Goal: Check status: Check status

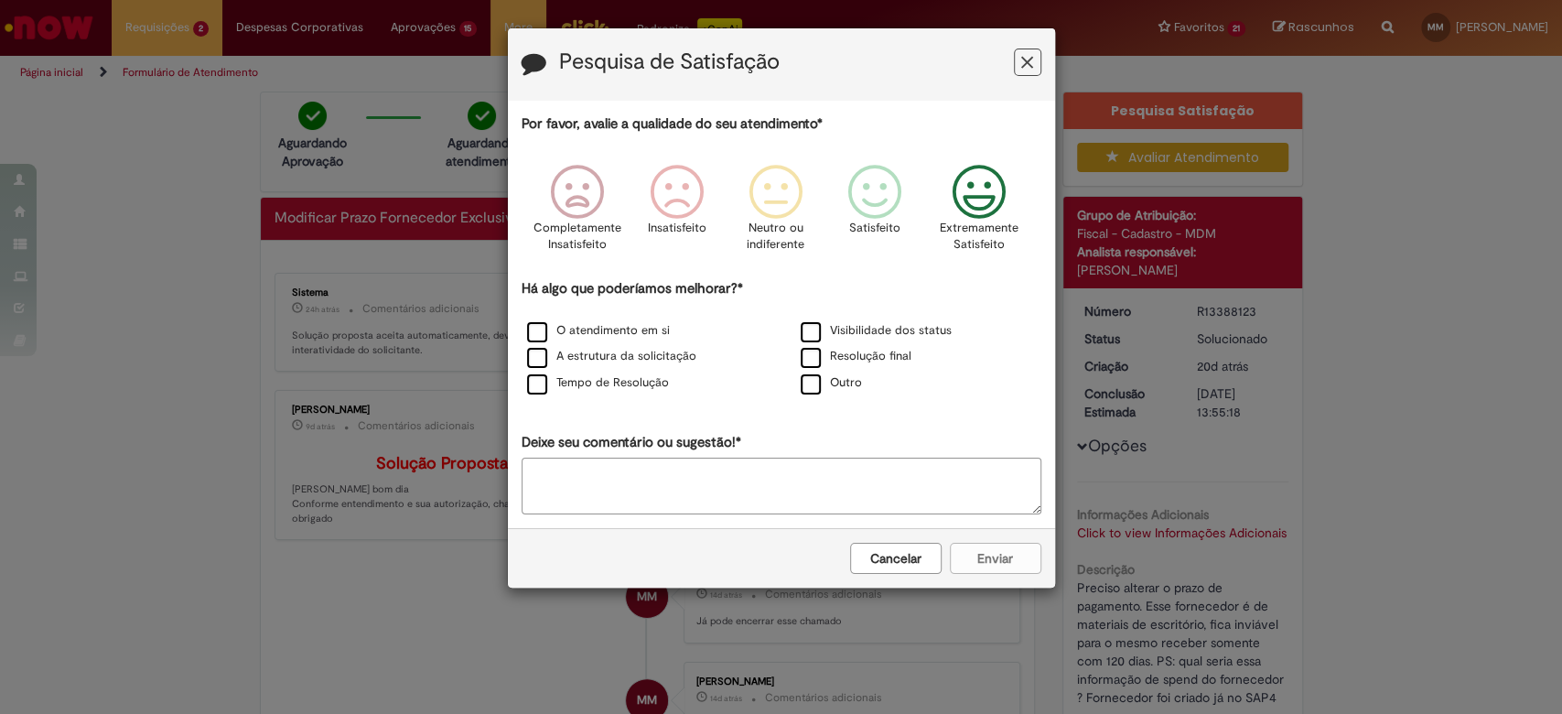
click at [975, 179] on icon "Feedback" at bounding box center [978, 192] width 69 height 55
click at [629, 329] on label "O atendimento em si" at bounding box center [598, 330] width 143 height 17
click at [986, 558] on button "Enviar" at bounding box center [995, 558] width 91 height 31
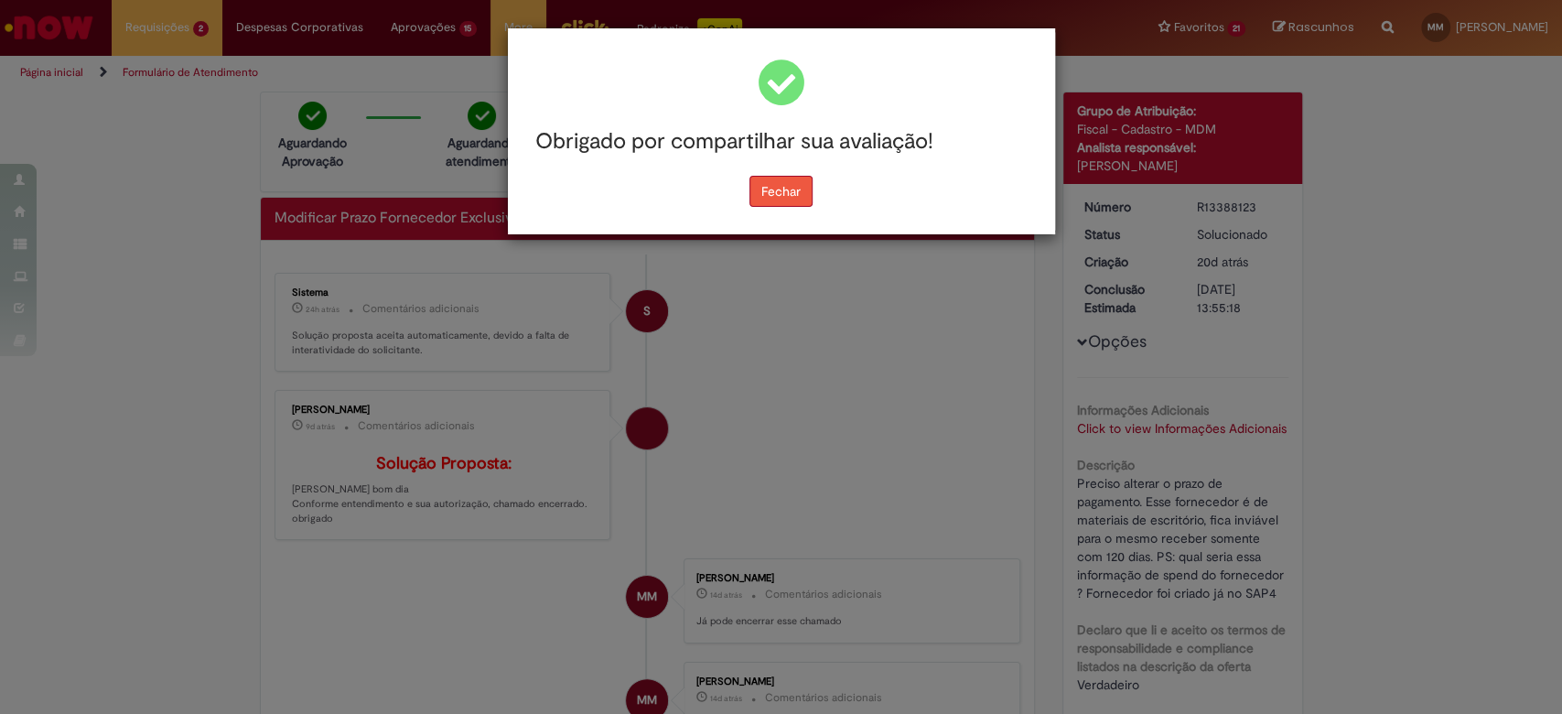
click at [788, 181] on button "Fechar" at bounding box center [780, 191] width 63 height 31
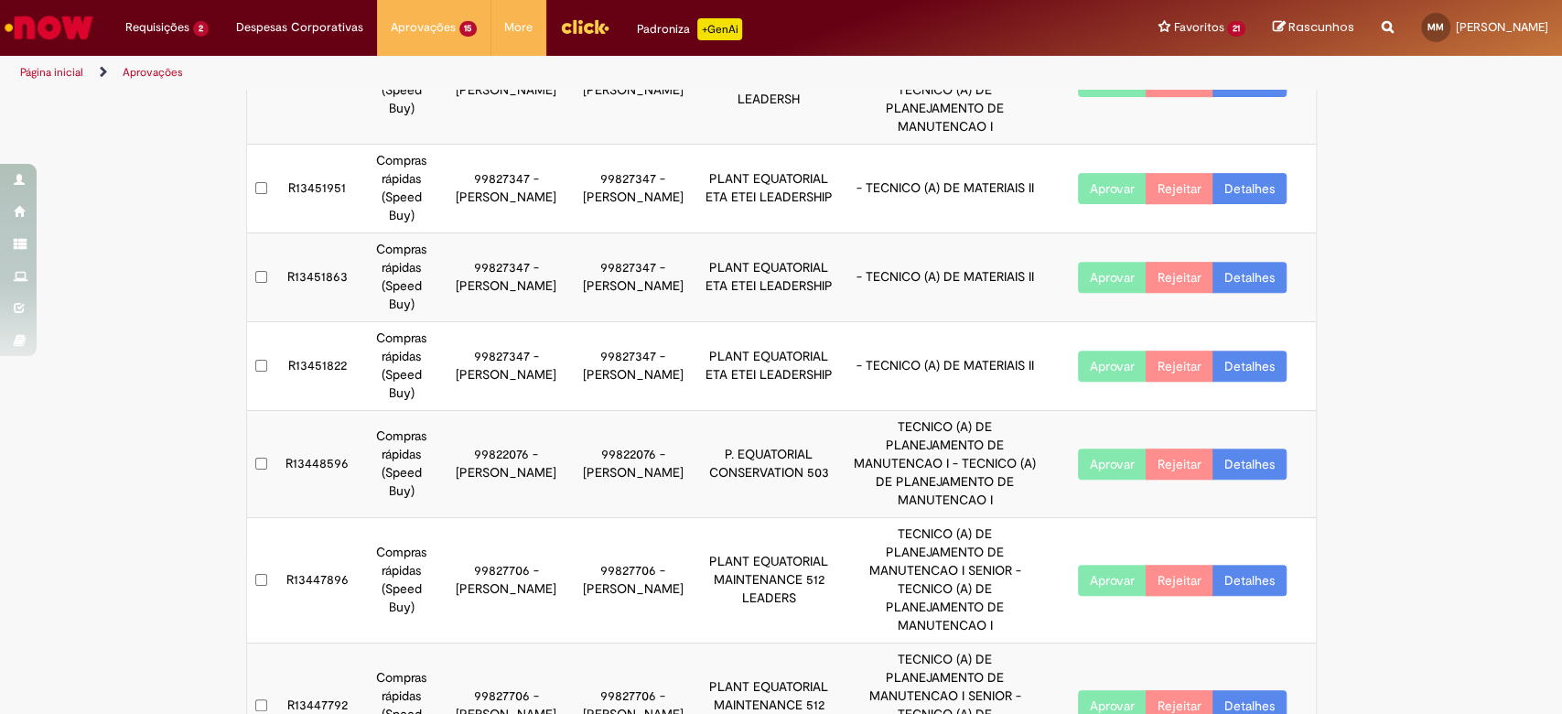
scroll to position [444, 0]
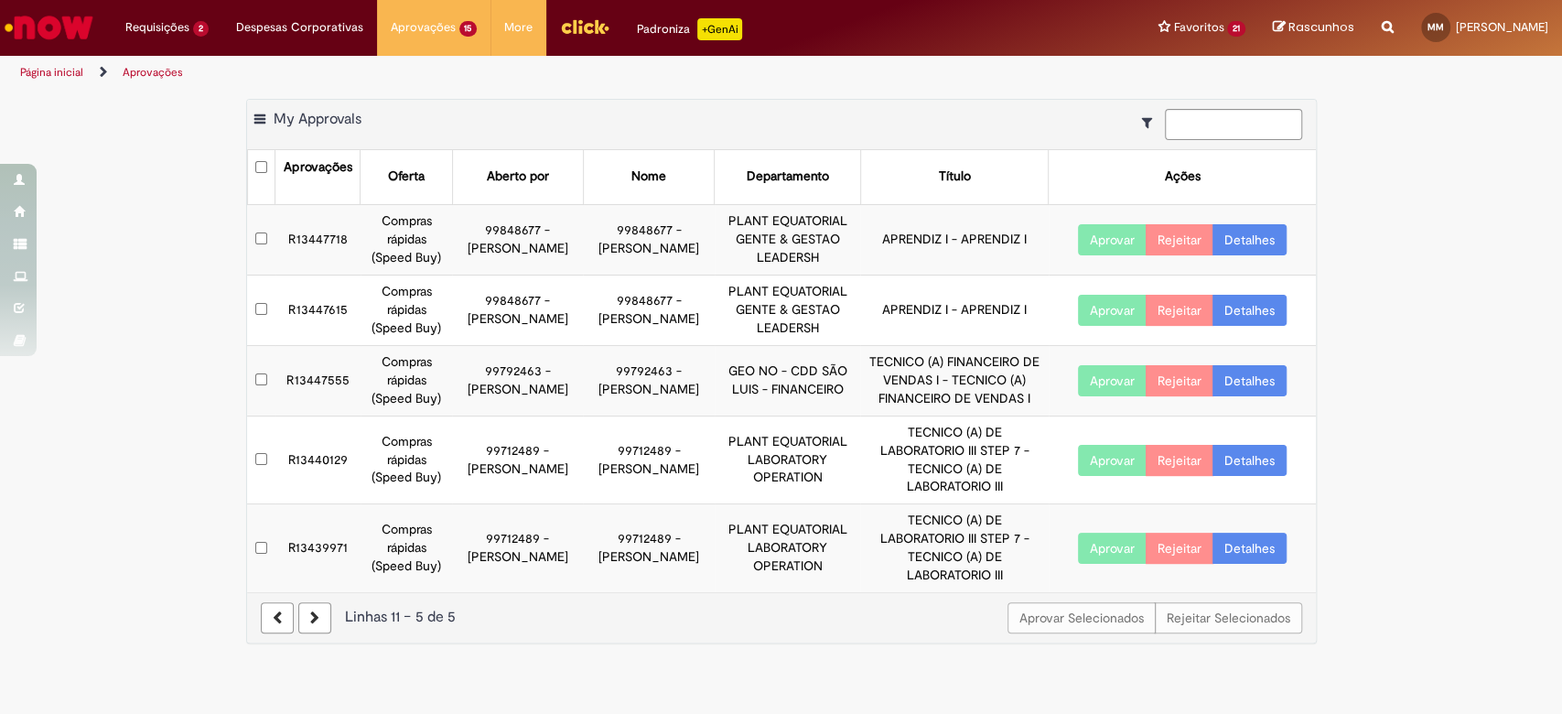
scroll to position [0, 0]
click at [1274, 373] on link "Detalhes" at bounding box center [1249, 380] width 74 height 31
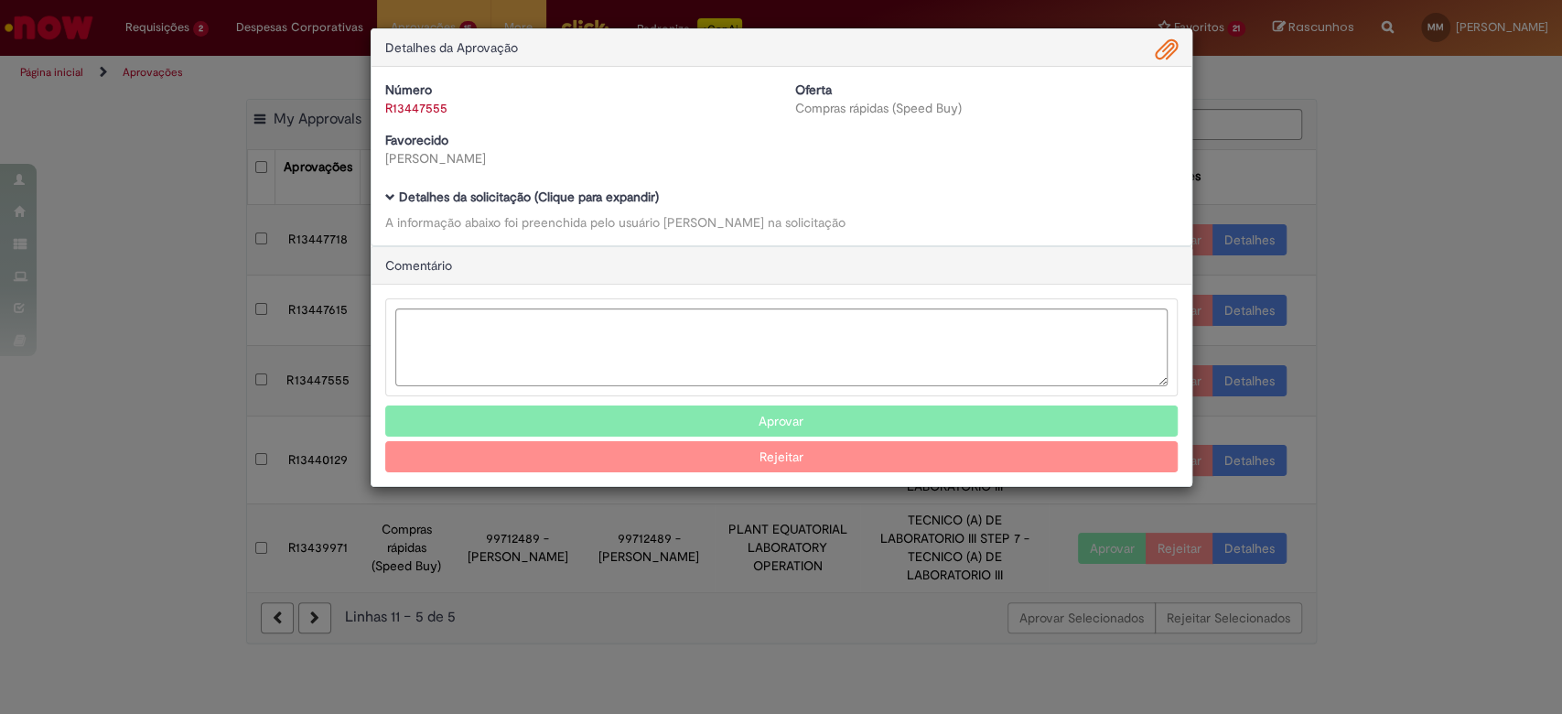
click at [430, 193] on b "Detalhes da solicitação (Clique para expandir)" at bounding box center [529, 196] width 260 height 16
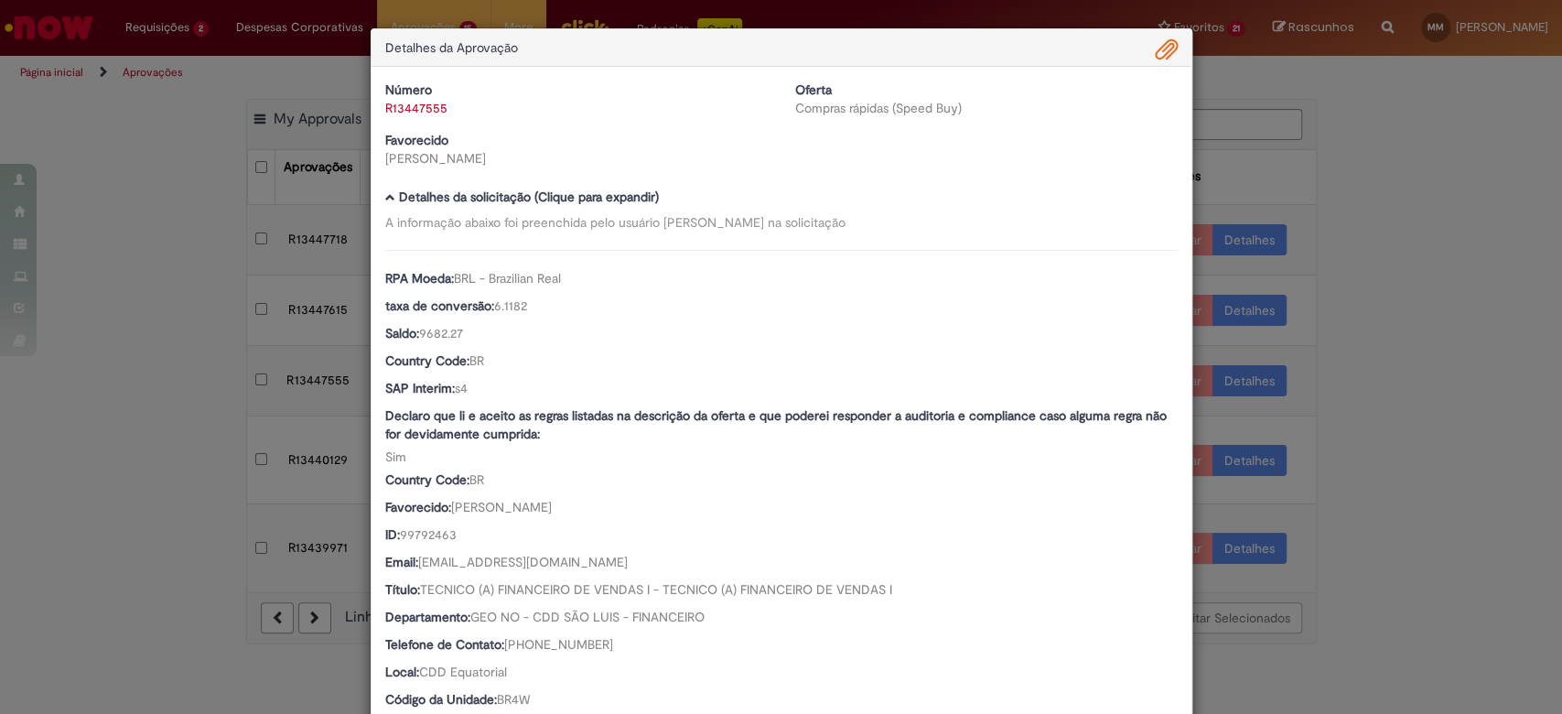
click at [263, 429] on div "Detalhes da Aprovação Número R13447555 Oferta Compras rápidas (Speed Buy) Favor…" at bounding box center [781, 357] width 1562 height 714
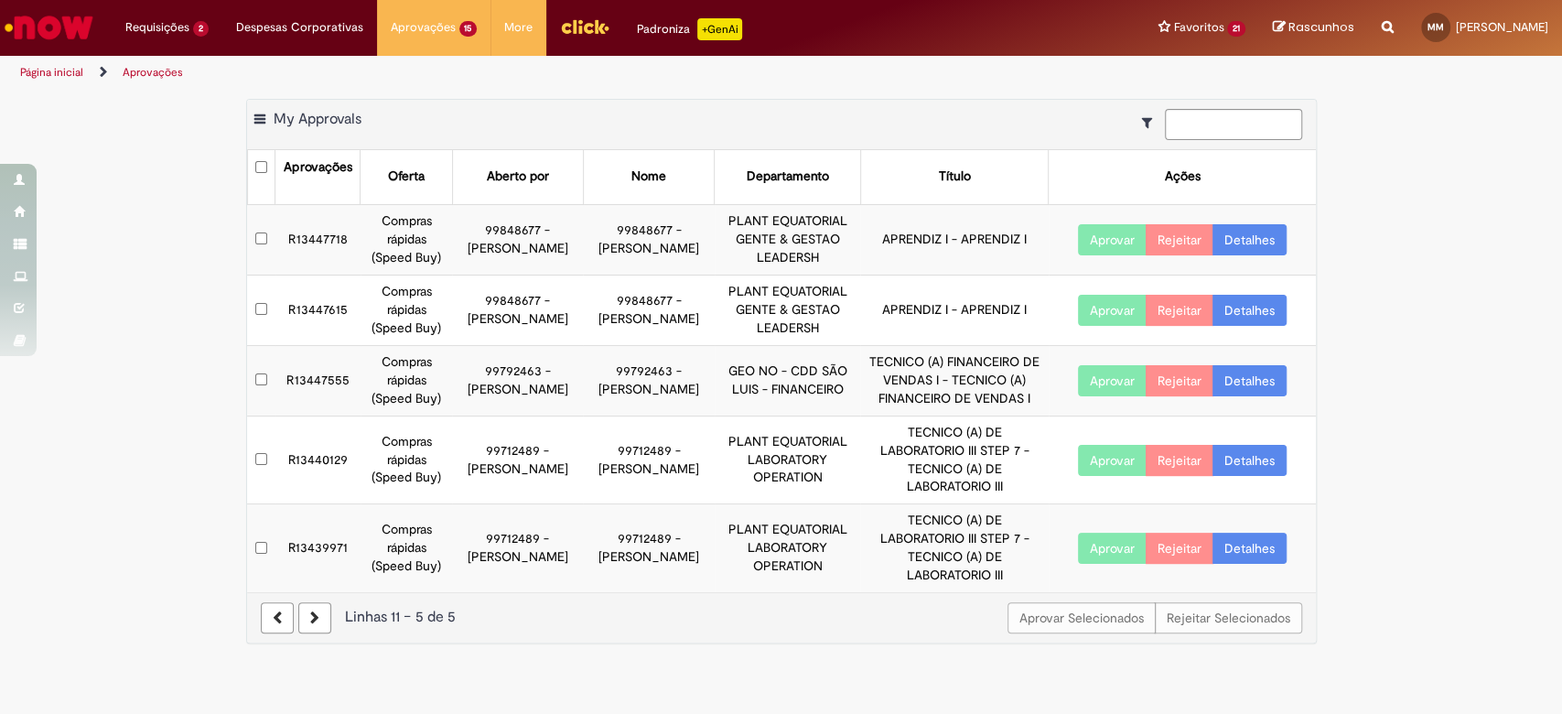
click at [994, 642] on main "Aprovações Exportar como PDF Exportar como Excel Exportar como CSV My Approvals…" at bounding box center [781, 402] width 1562 height 624
click at [829, 646] on main "Aprovações Exportar como PDF Exportar como Excel Exportar como CSV My Approvals…" at bounding box center [781, 402] width 1562 height 624
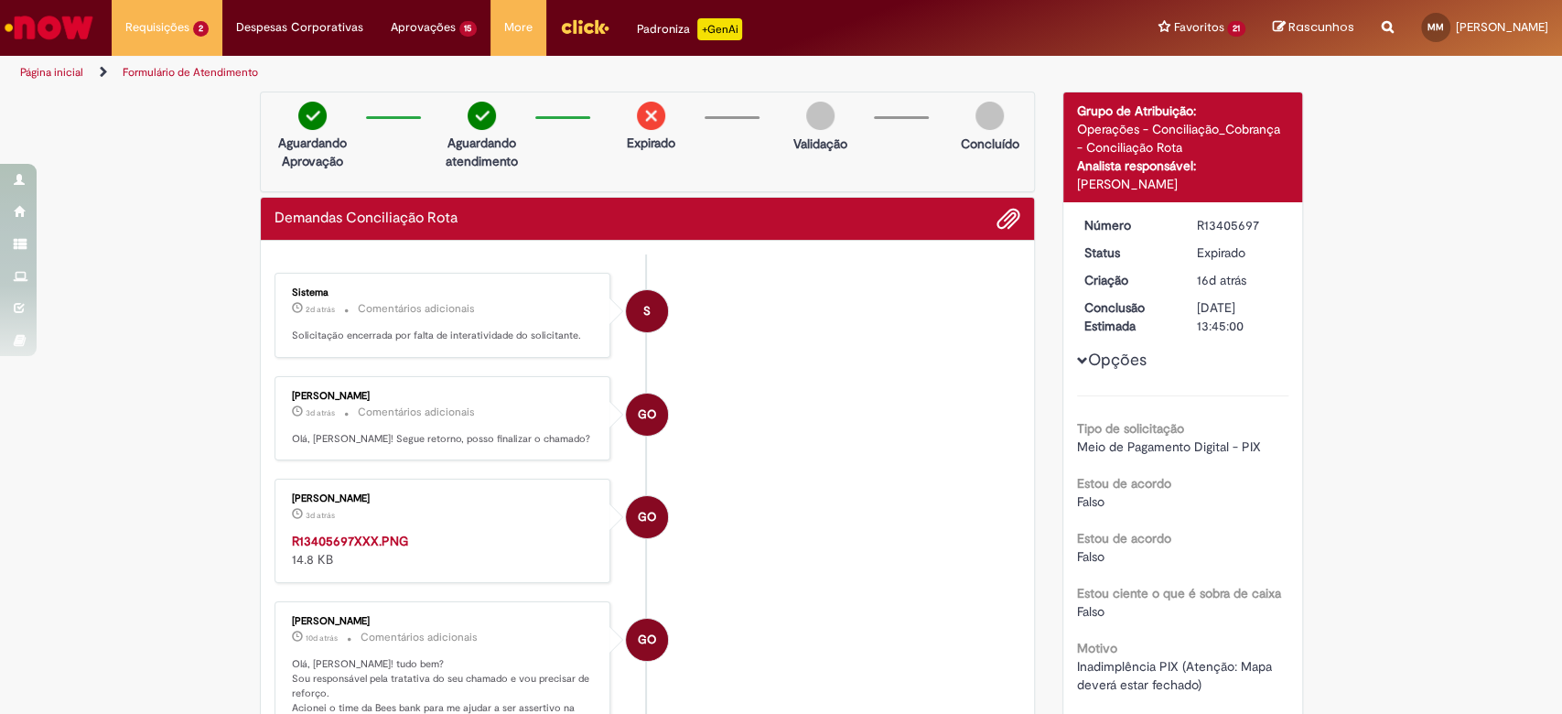
scroll to position [122, 0]
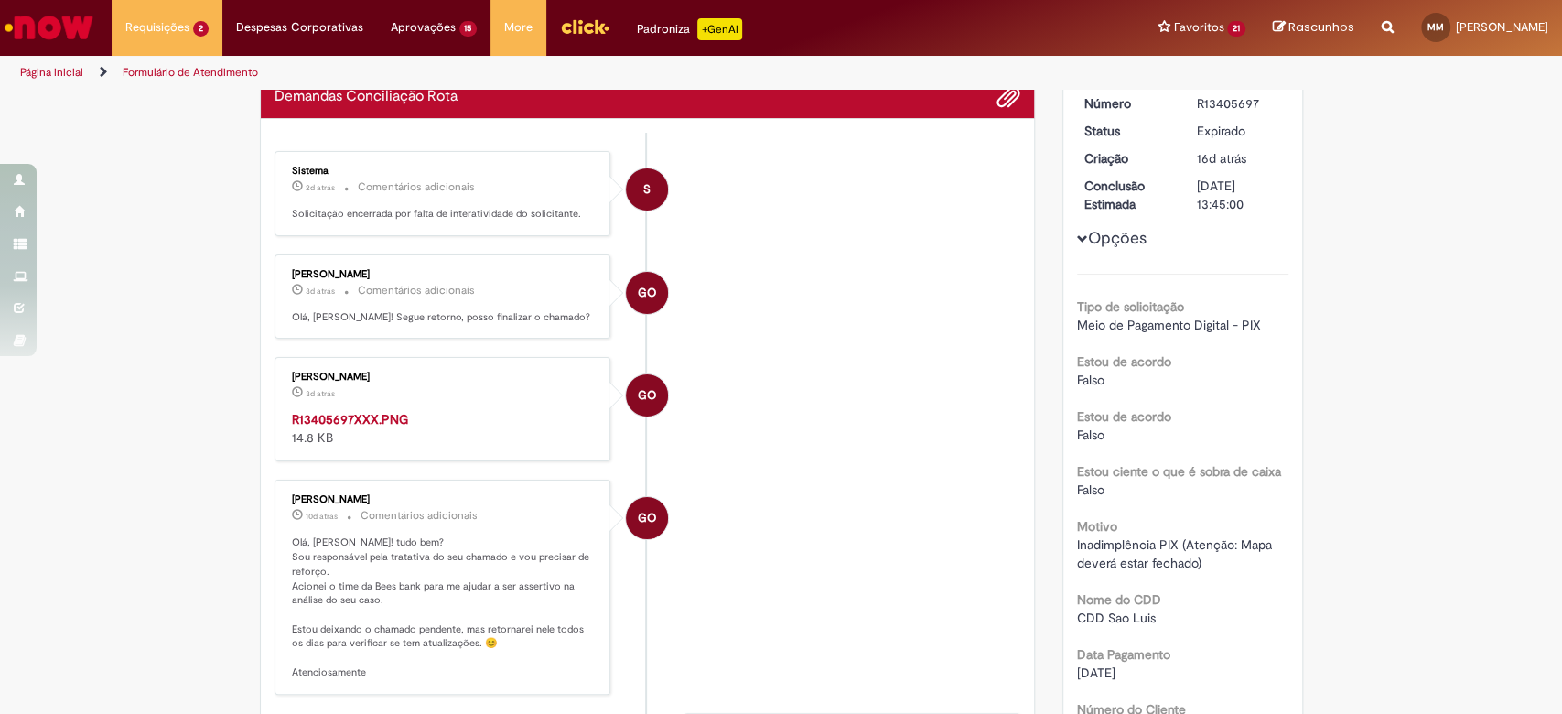
click at [886, 461] on li "GO Gustavo Oliveira 3d atrás 3 dias atrás R13405697XXX.PNG 14.8 KB" at bounding box center [647, 409] width 747 height 104
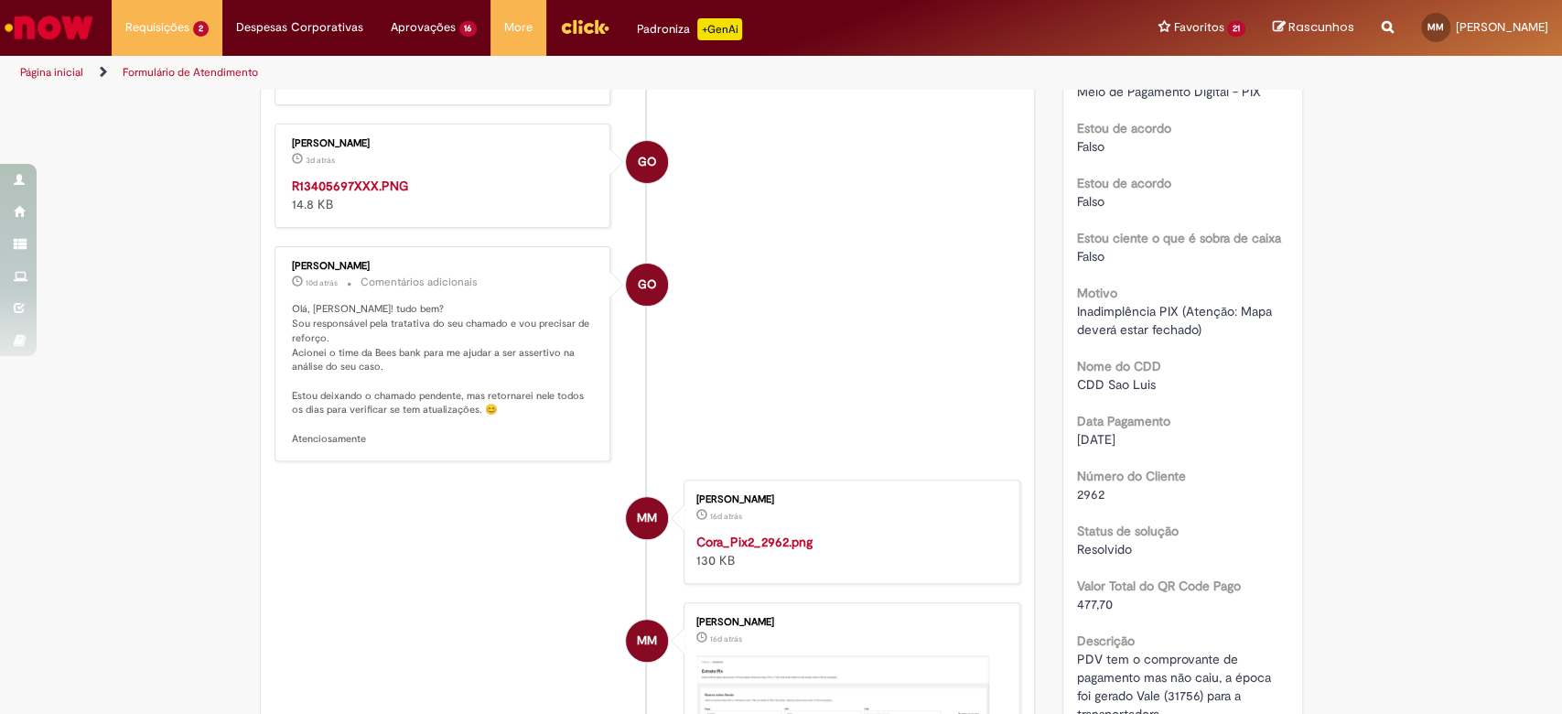
scroll to position [488, 0]
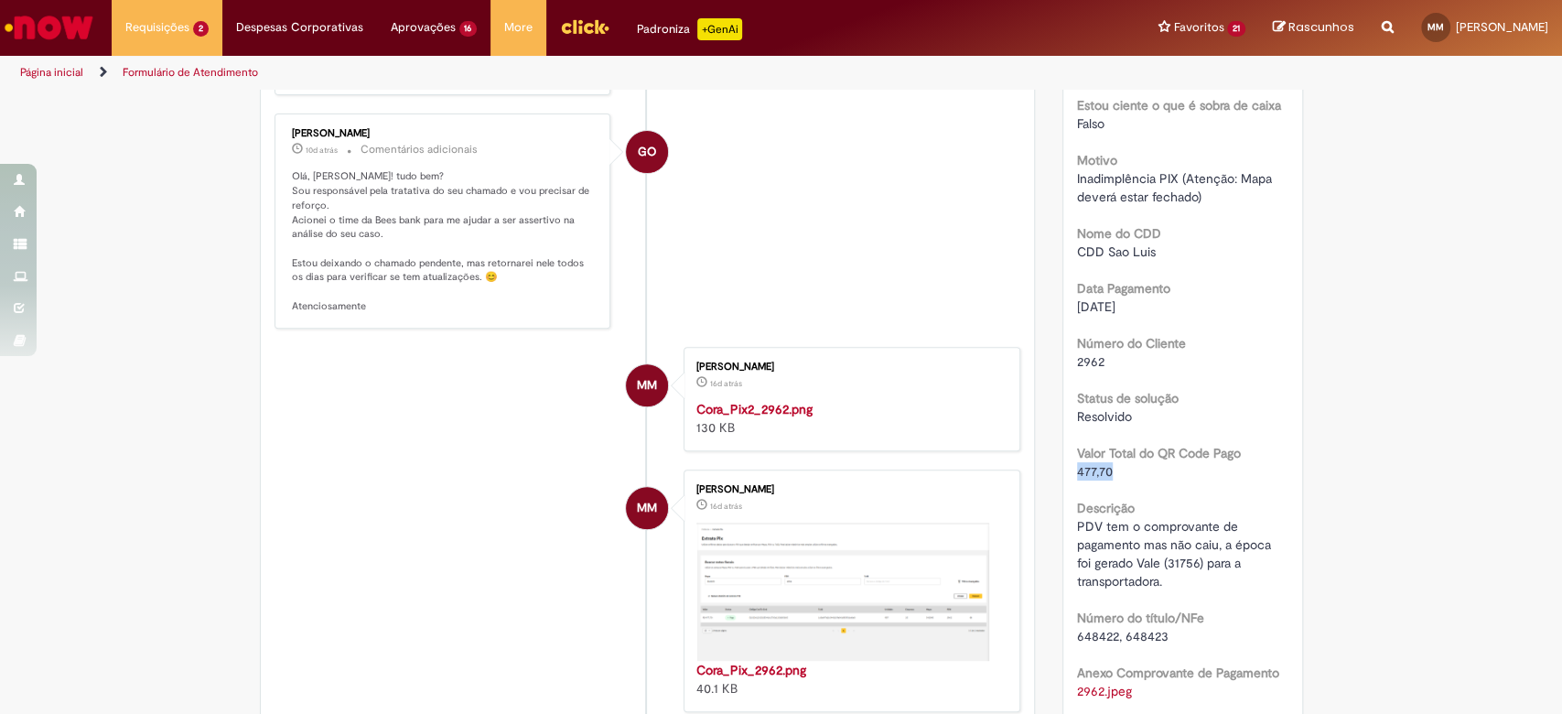
drag, startPoint x: 1117, startPoint y: 470, endPoint x: 1062, endPoint y: 475, distance: 55.1
click at [1063, 475] on div "Número R13405697 Status Expirado Criação 16d atrás 16 dias atrás Conclusão Esti…" at bounding box center [1182, 249] width 239 height 1068
click at [1048, 470] on div "Detalhes do tíquete Grupo de Atribuição: Operações - Conciliação_Cobrança - Con…" at bounding box center [1182, 340] width 268 height 1472
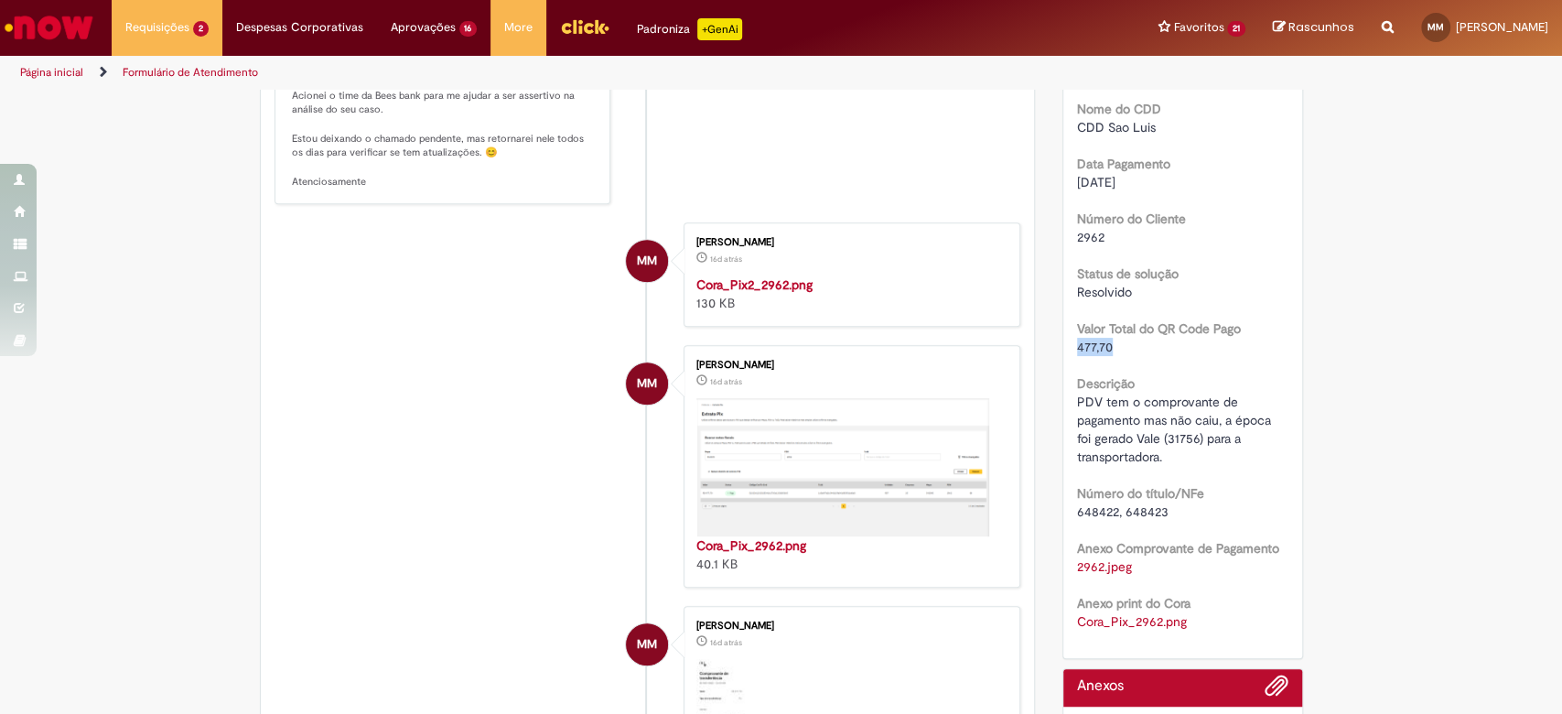
scroll to position [732, 0]
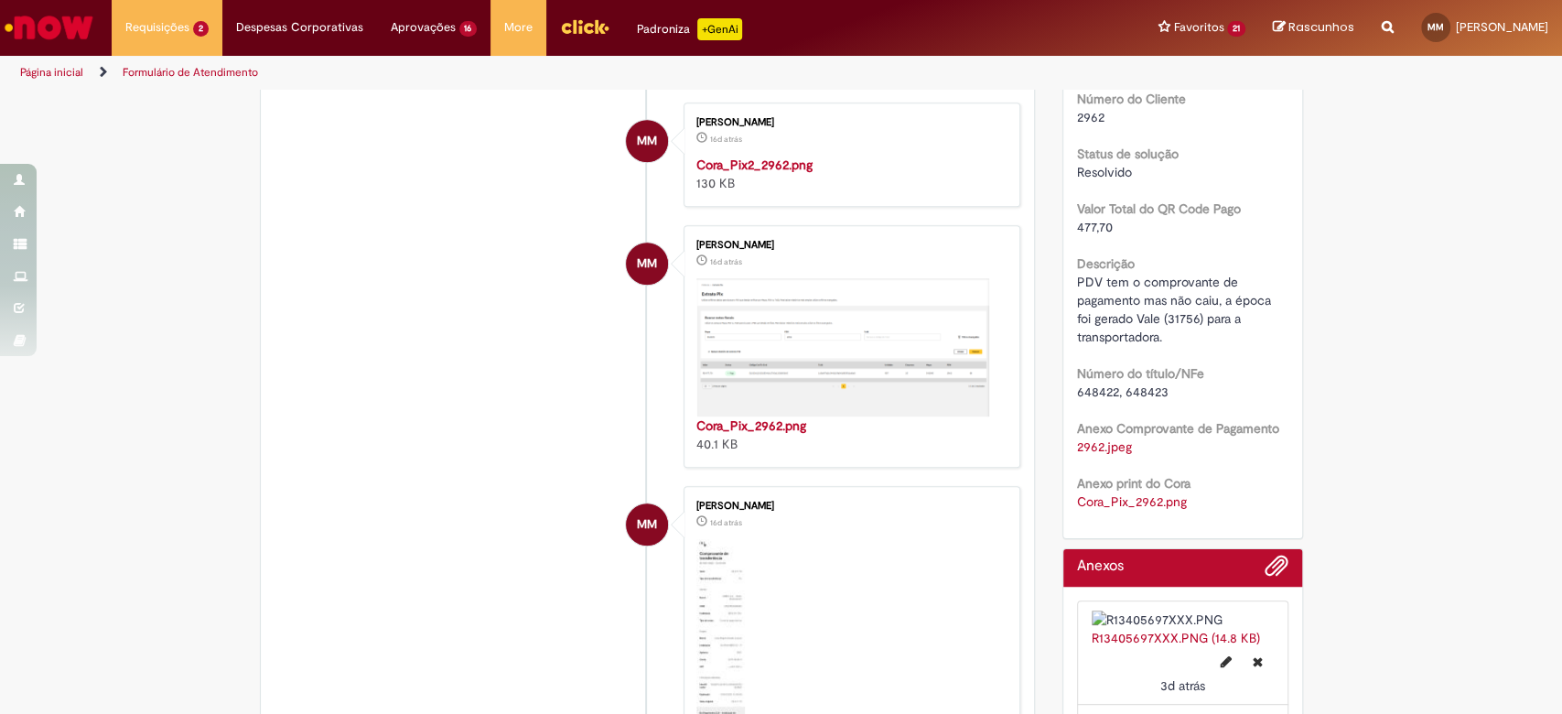
click at [1171, 298] on span "PDV tem o comprovante de pagamento mas não caiu, a época foi gerado Vale (31756…" at bounding box center [1176, 309] width 198 height 71
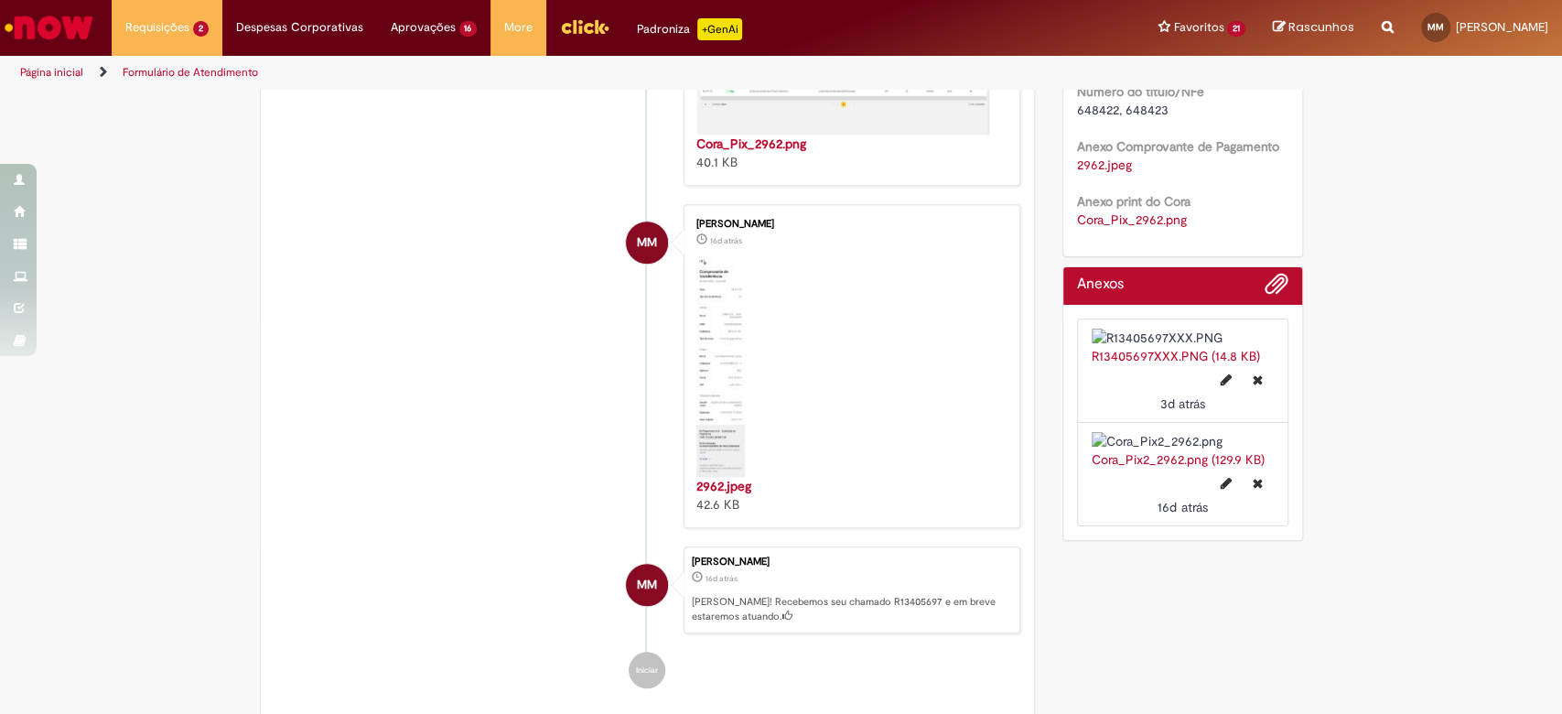
scroll to position [975, 0]
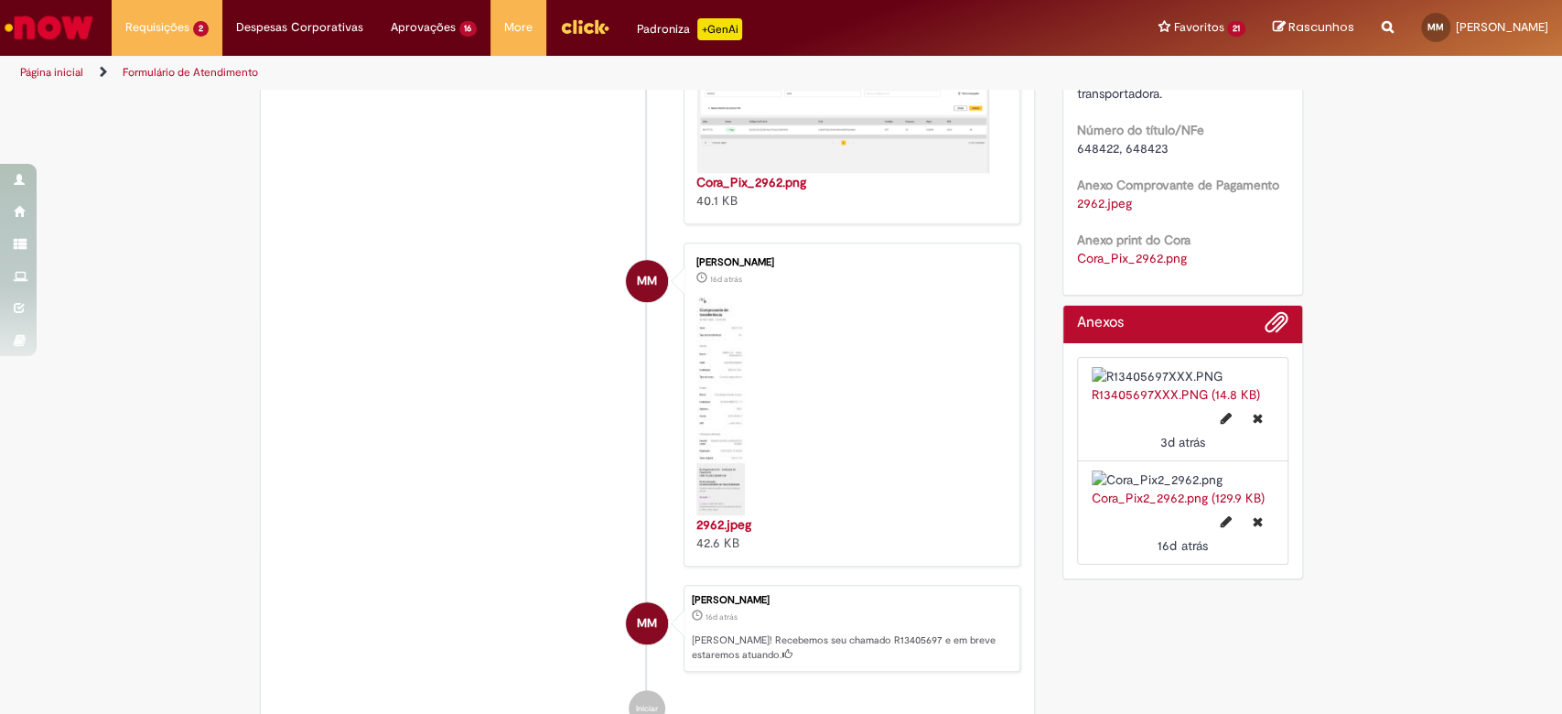
click at [822, 173] on img "Histórico de tíquete" at bounding box center [842, 104] width 293 height 138
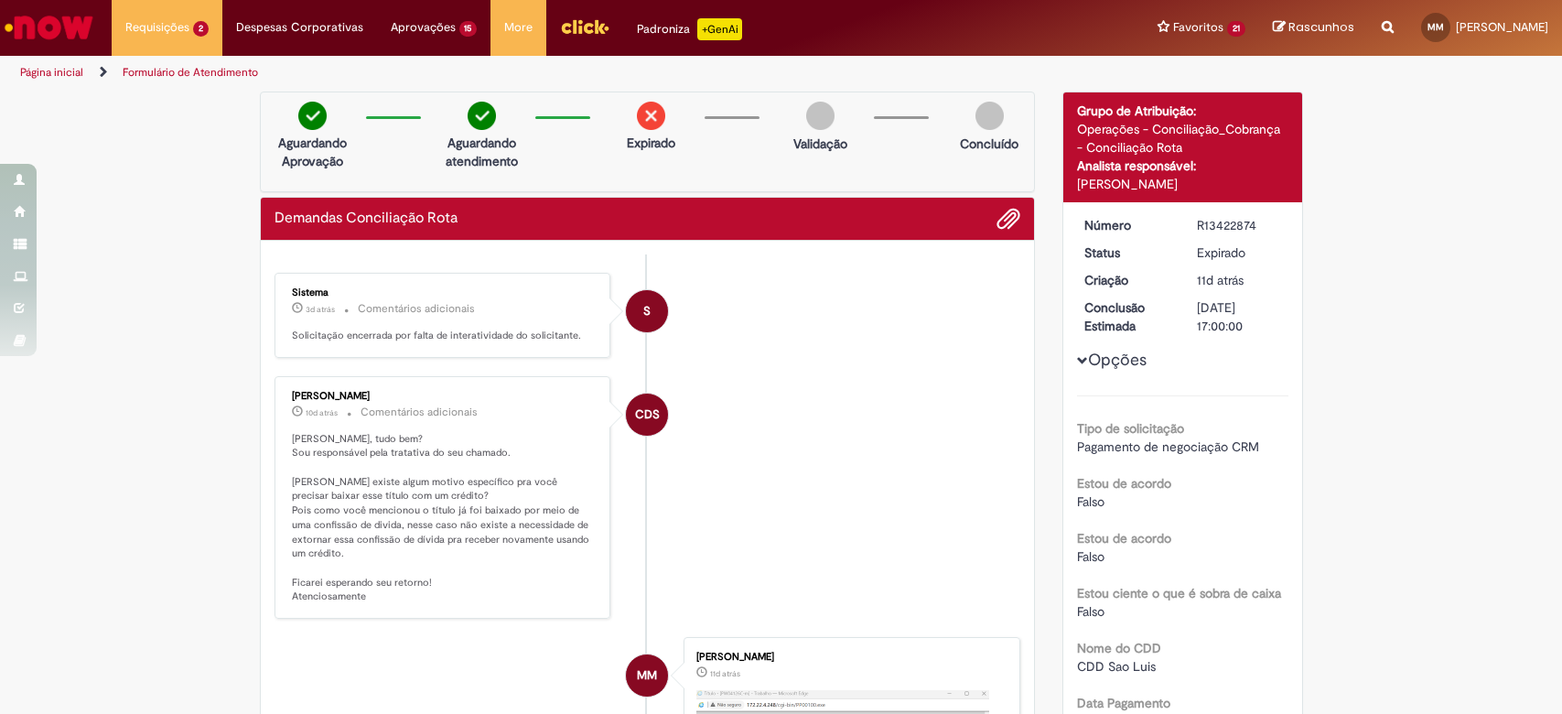
click at [324, 391] on div "CLERYSON DA SILVA" at bounding box center [444, 396] width 305 height 11
click at [345, 382] on div "CLERYSON DA SILVA 10d atrás 10 dias atrás Comentários adicionais Olá Matheus, t…" at bounding box center [443, 498] width 326 height 232
click at [350, 392] on div "CLERYSON DA SILVA" at bounding box center [444, 396] width 305 height 11
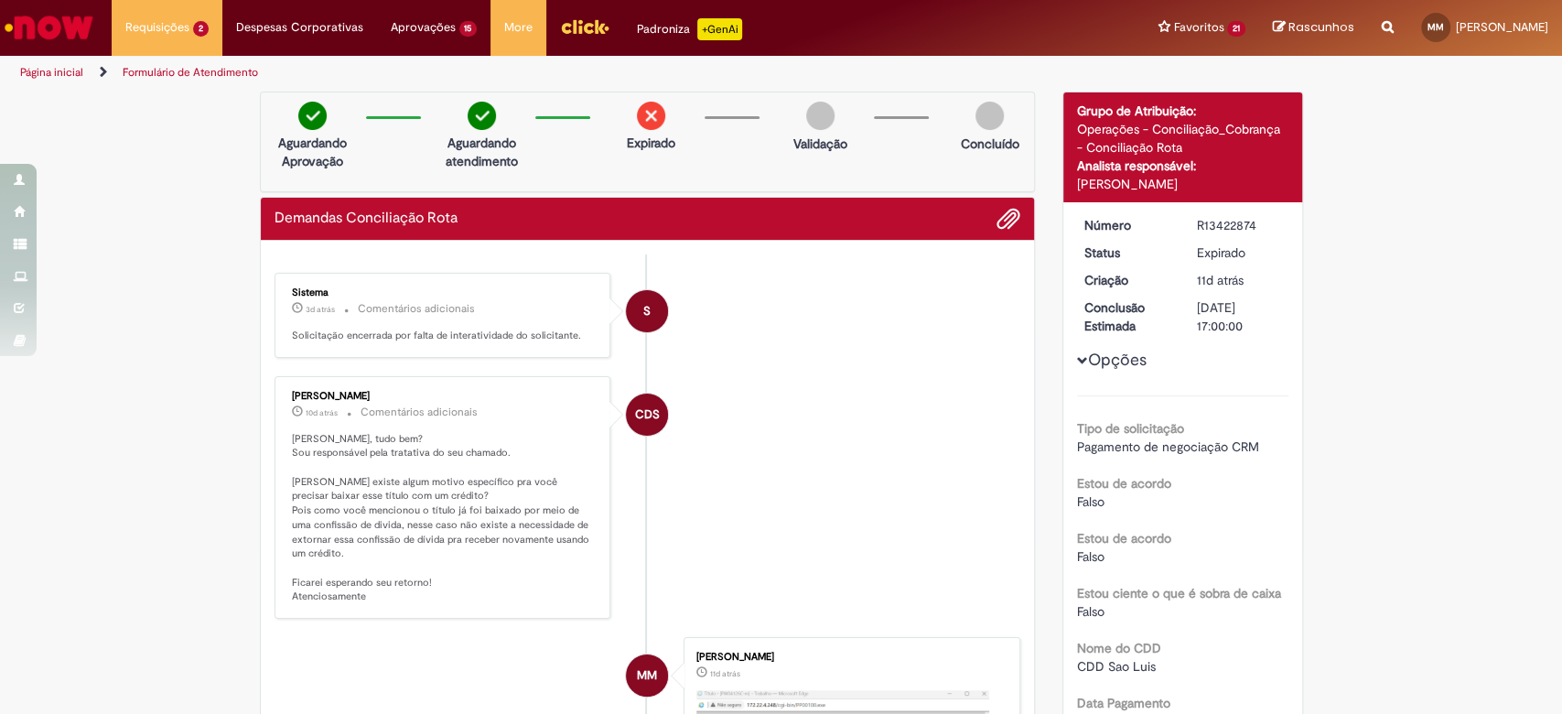
click at [350, 392] on div "CLERYSON DA SILVA" at bounding box center [444, 396] width 305 height 11
copy div "CLERYSON DA SILVA"
click at [1219, 217] on div "R13422874" at bounding box center [1239, 225] width 85 height 18
click at [1219, 216] on div "R13422874" at bounding box center [1239, 225] width 85 height 18
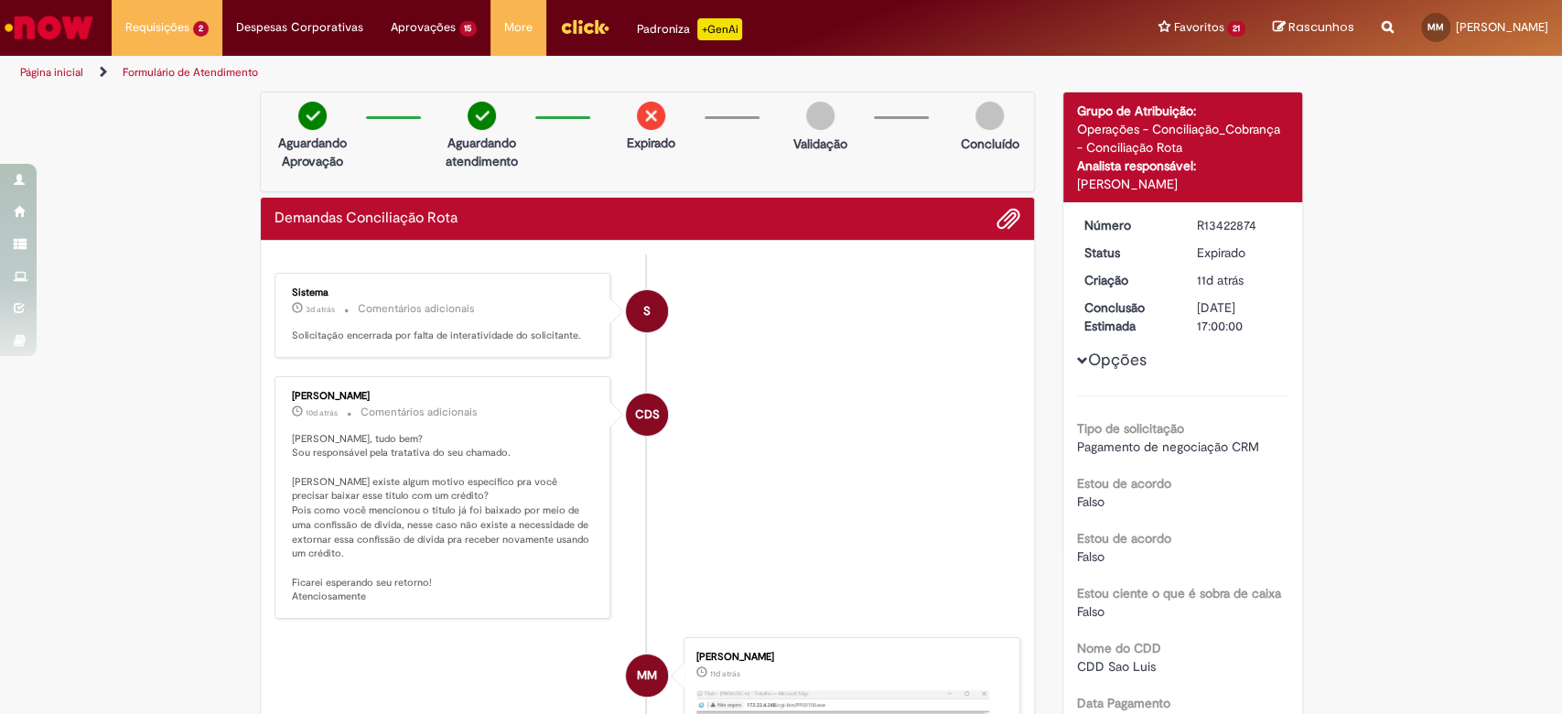
copy div "R13422874"
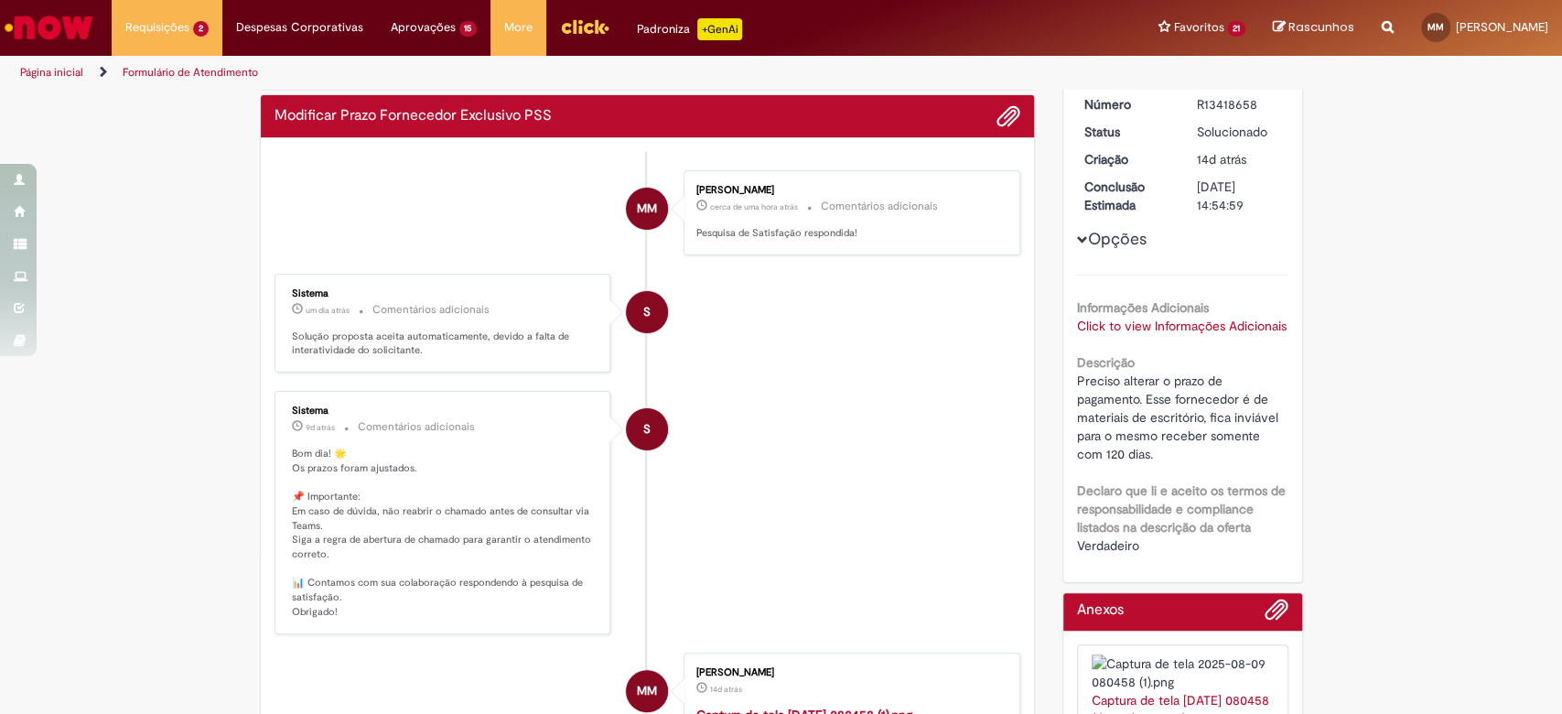
scroll to position [243, 0]
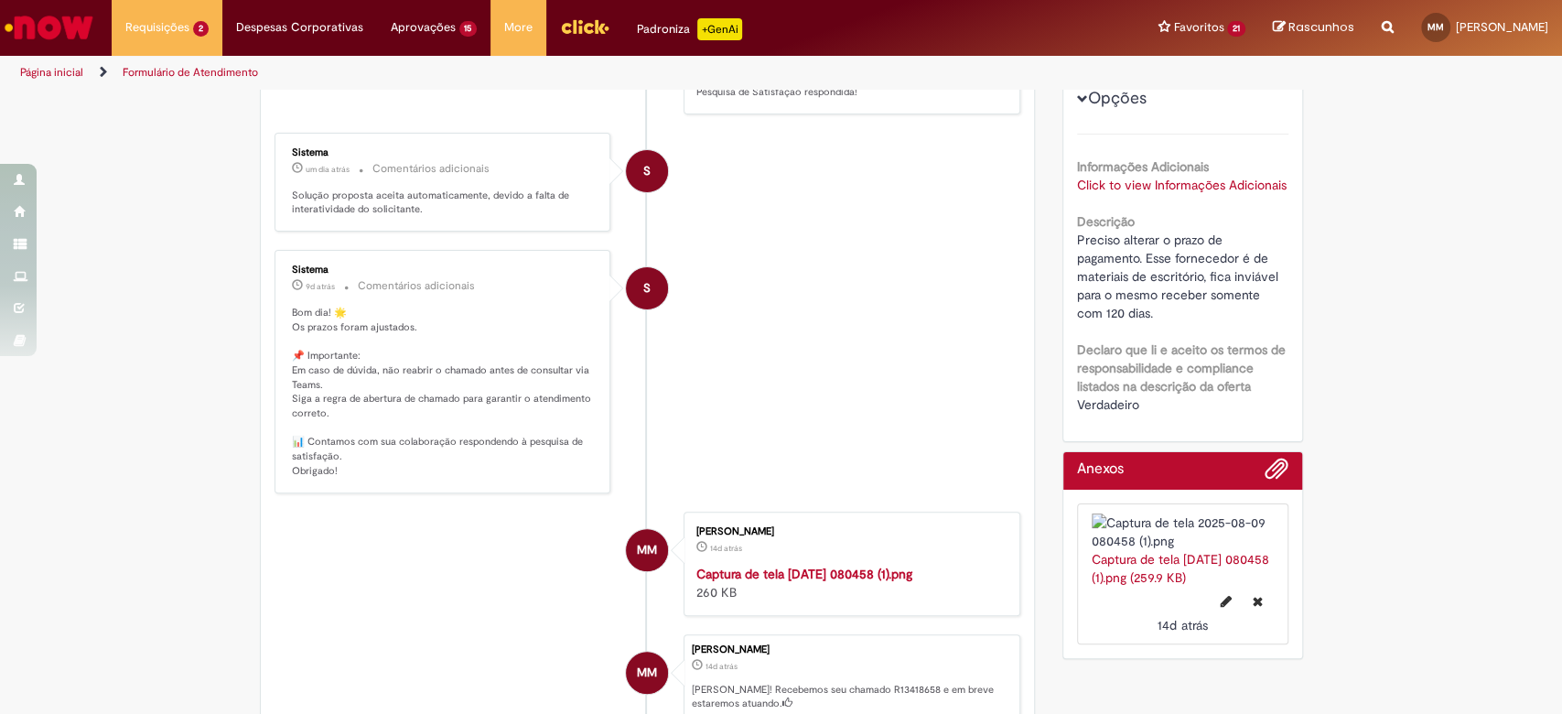
click at [1175, 188] on link "Click to view Informações Adicionais" at bounding box center [1182, 185] width 210 height 16
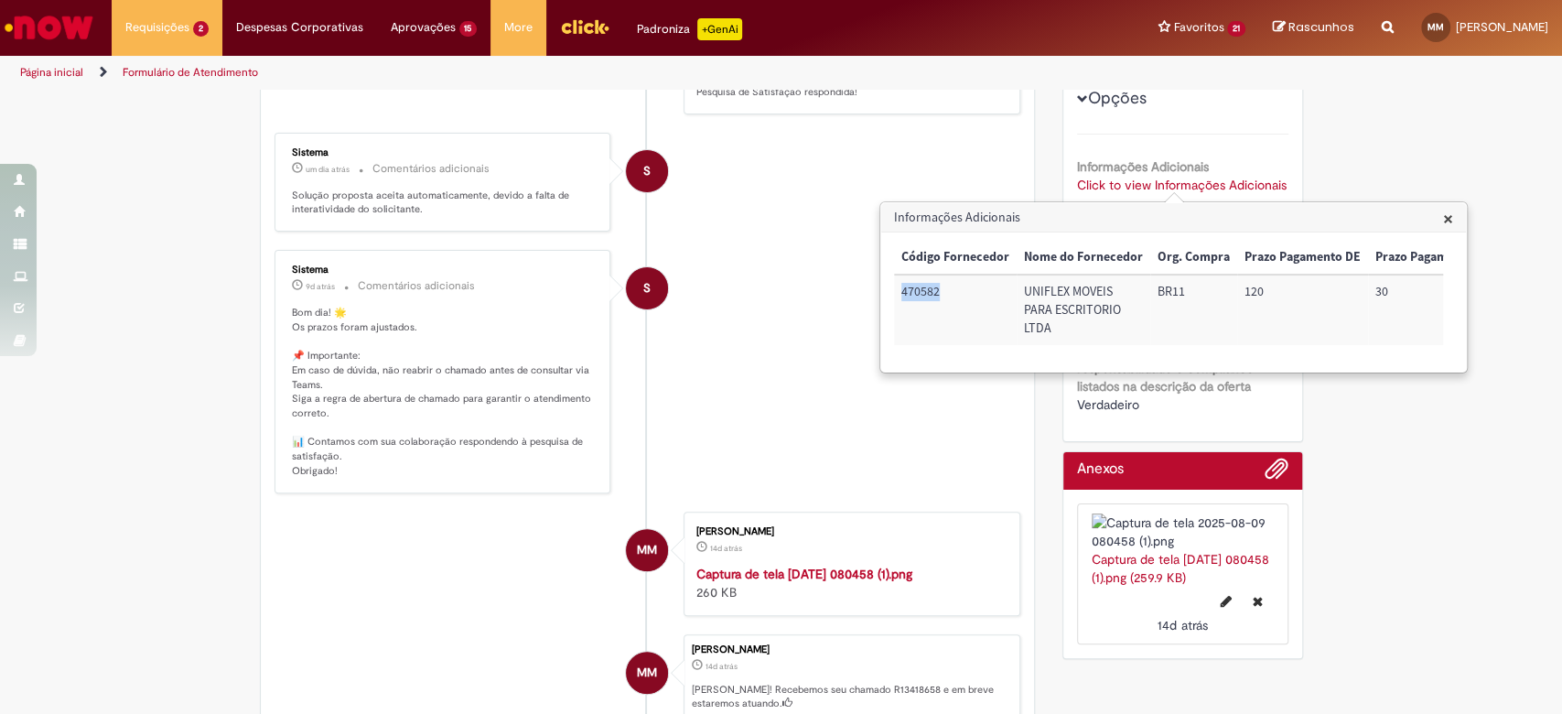
drag, startPoint x: 965, startPoint y: 286, endPoint x: 951, endPoint y: 318, distance: 35.2
click at [899, 296] on td "470582" at bounding box center [955, 309] width 123 height 70
drag, startPoint x: 1031, startPoint y: 335, endPoint x: 957, endPoint y: 289, distance: 87.1
click at [957, 289] on td "UNIFLEX MOVEIS PARA ESCRITORIO LTDA" at bounding box center [1020, 309] width 134 height 70
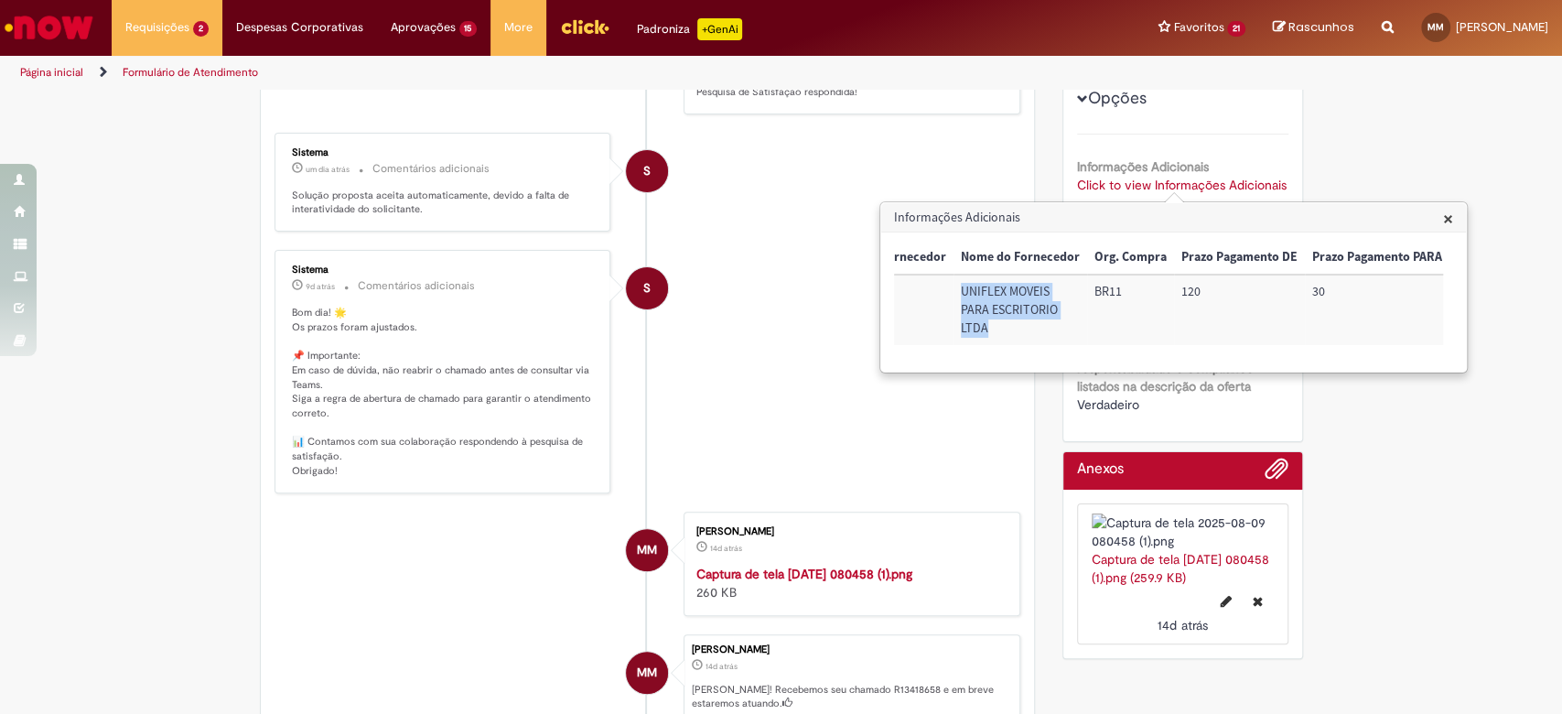
copy td "UNIFLEX MOVEIS PARA ESCRITORIO LTDA"
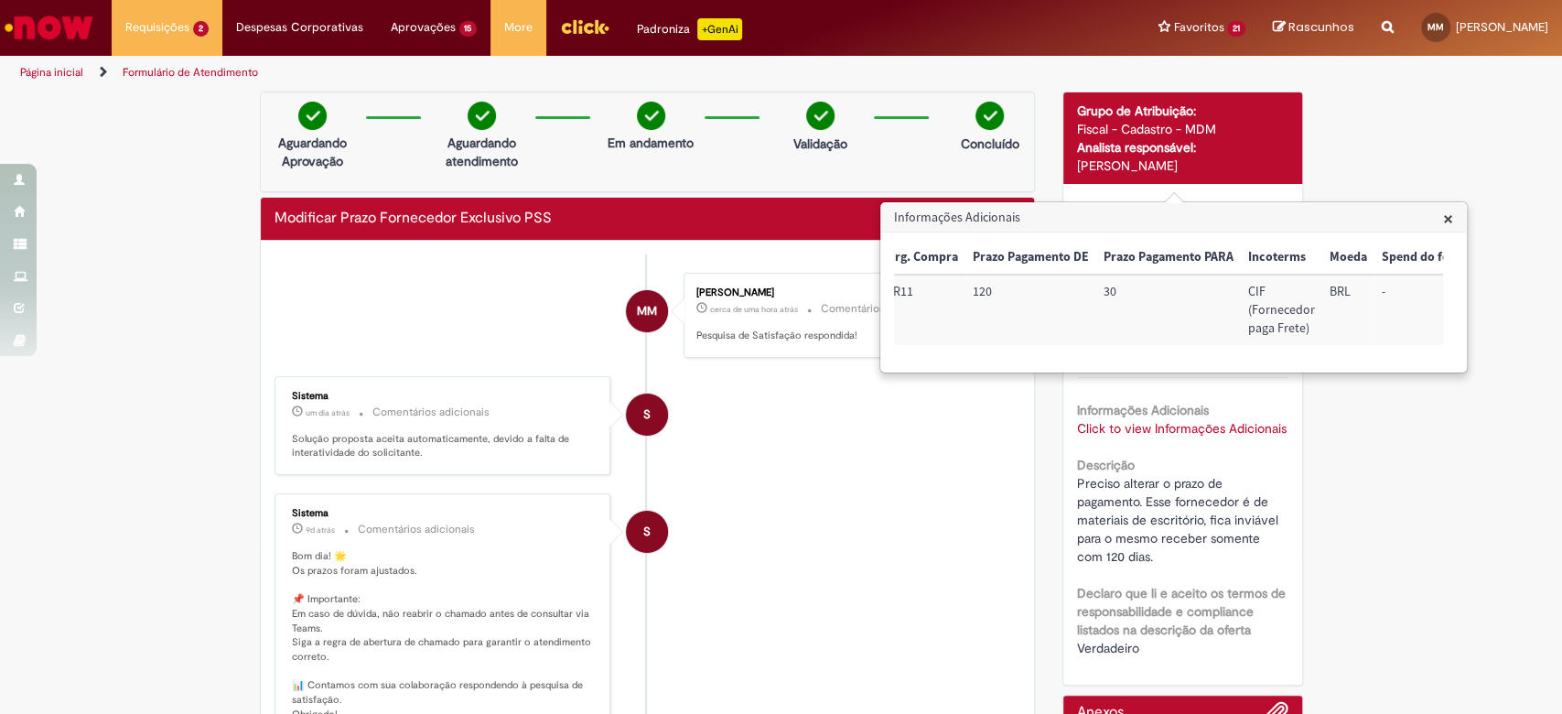
scroll to position [0, 276]
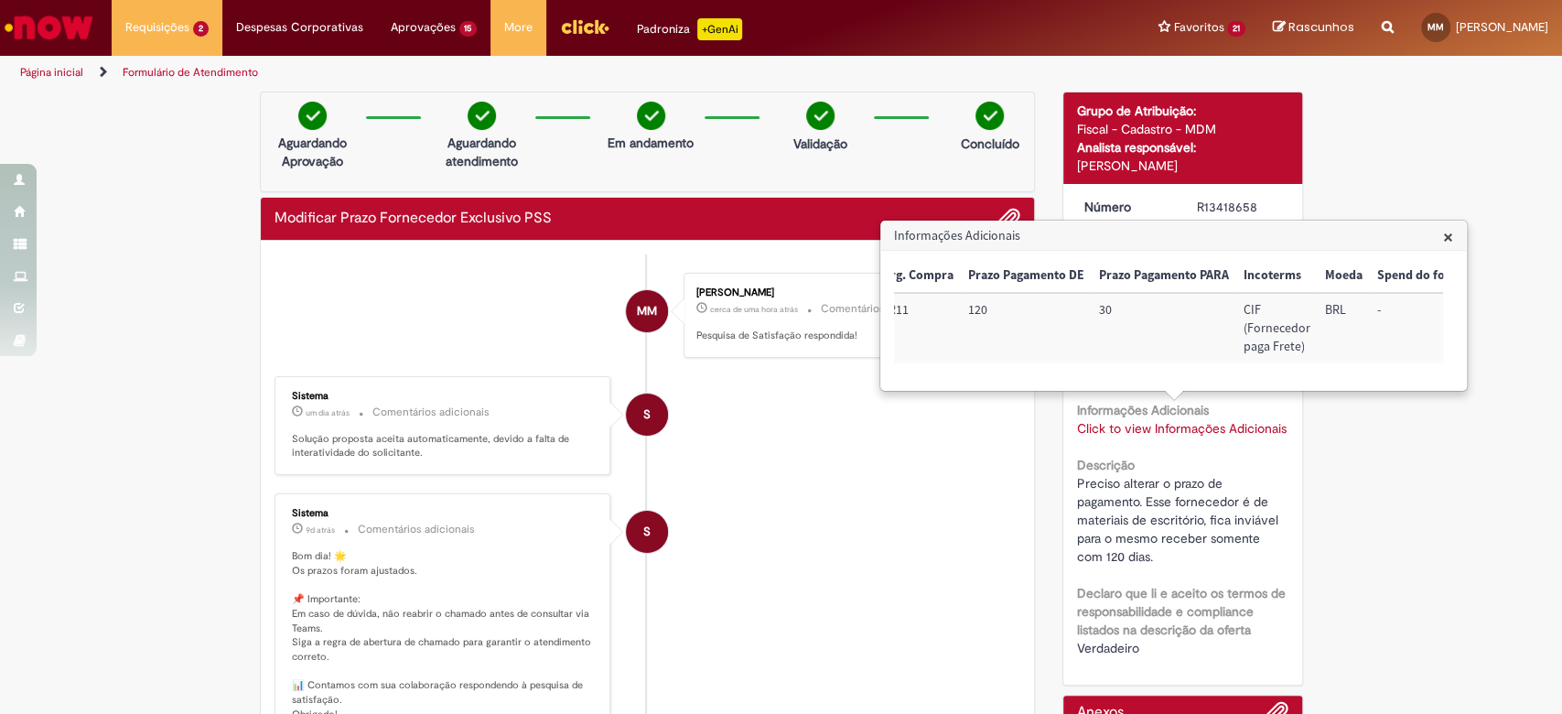
click at [1442, 239] on h3 "Informações Adicionais" at bounding box center [1173, 235] width 585 height 29
click at [1445, 231] on span "×" at bounding box center [1448, 236] width 10 height 25
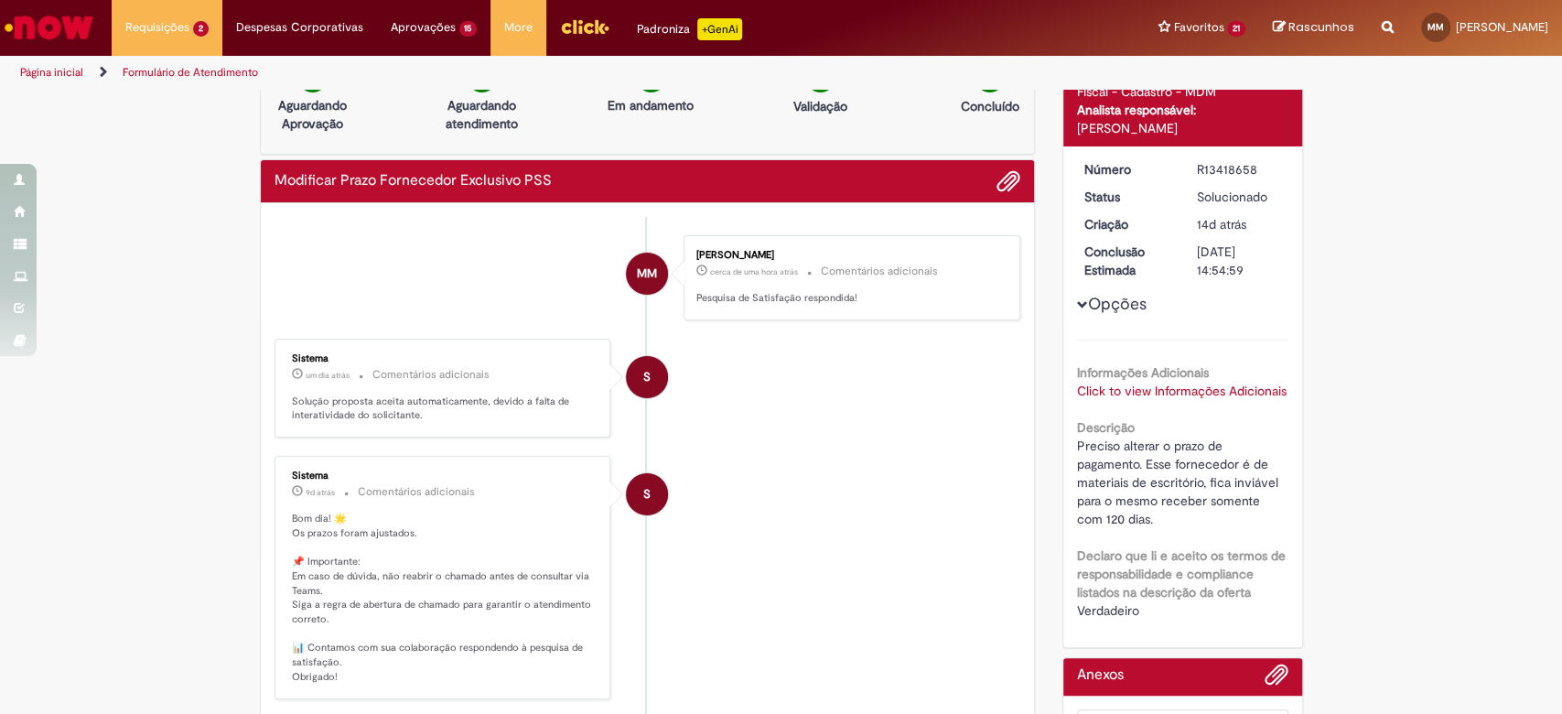
scroll to position [0, 0]
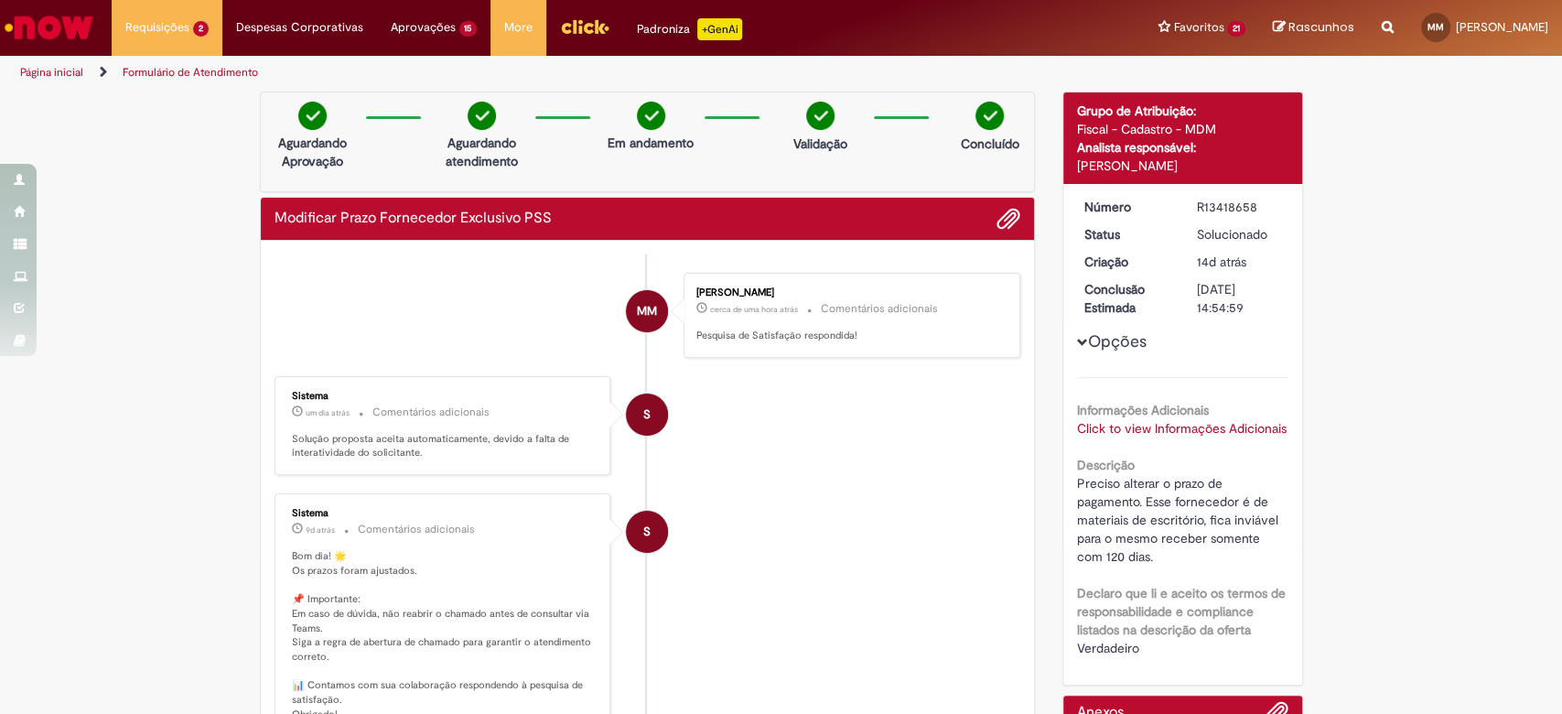
click at [1222, 203] on div "R13418658" at bounding box center [1239, 207] width 85 height 18
copy div "R13418658"
click at [1133, 425] on link "Click to view Informações Adicionais" at bounding box center [1182, 428] width 210 height 16
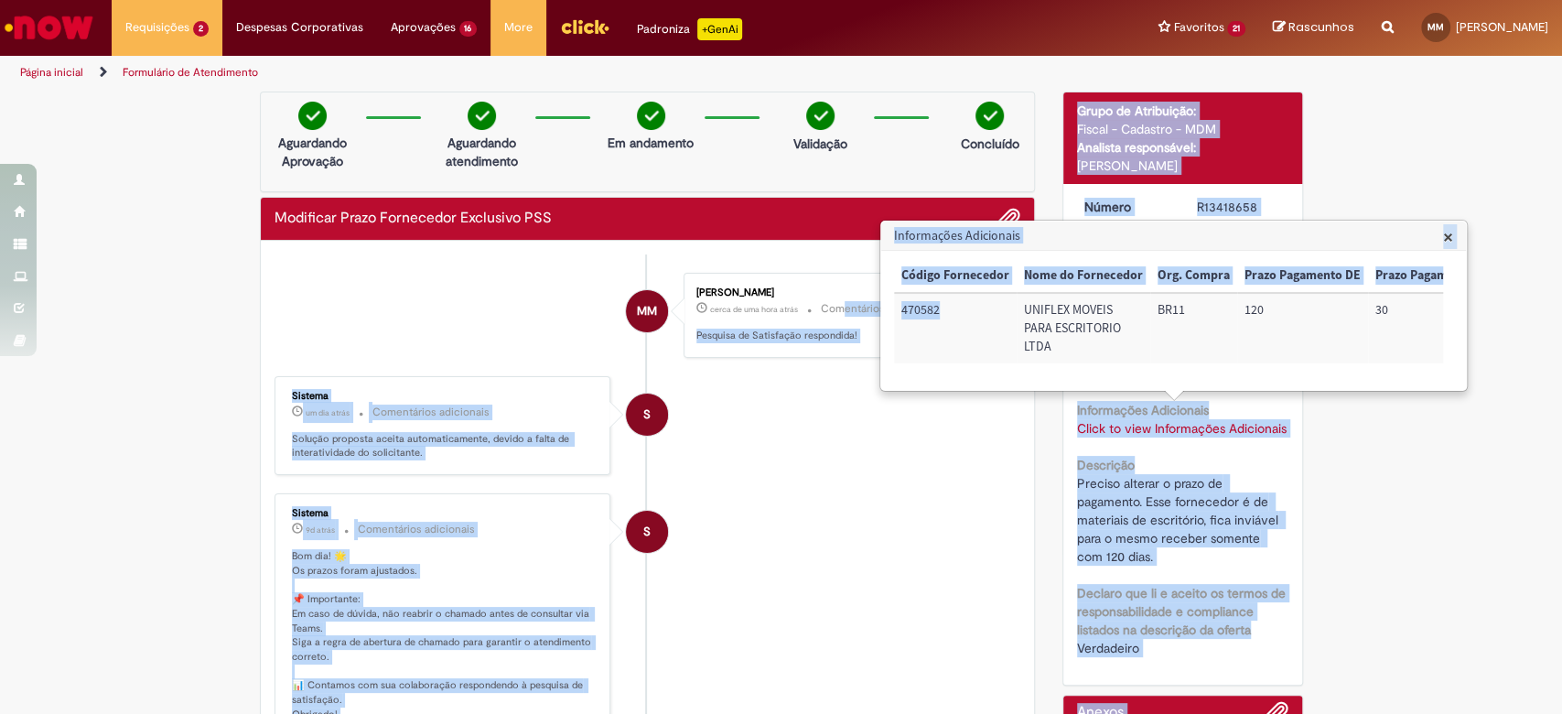
drag, startPoint x: 956, startPoint y: 314, endPoint x: 832, endPoint y: 314, distance: 124.4
click at [832, 314] on body "Pular para o conteúdo da página Requisições 2 Exibir Todas as Solicitações Dúvi…" at bounding box center [781, 357] width 1562 height 714
click at [969, 339] on td "470582" at bounding box center [955, 328] width 123 height 70
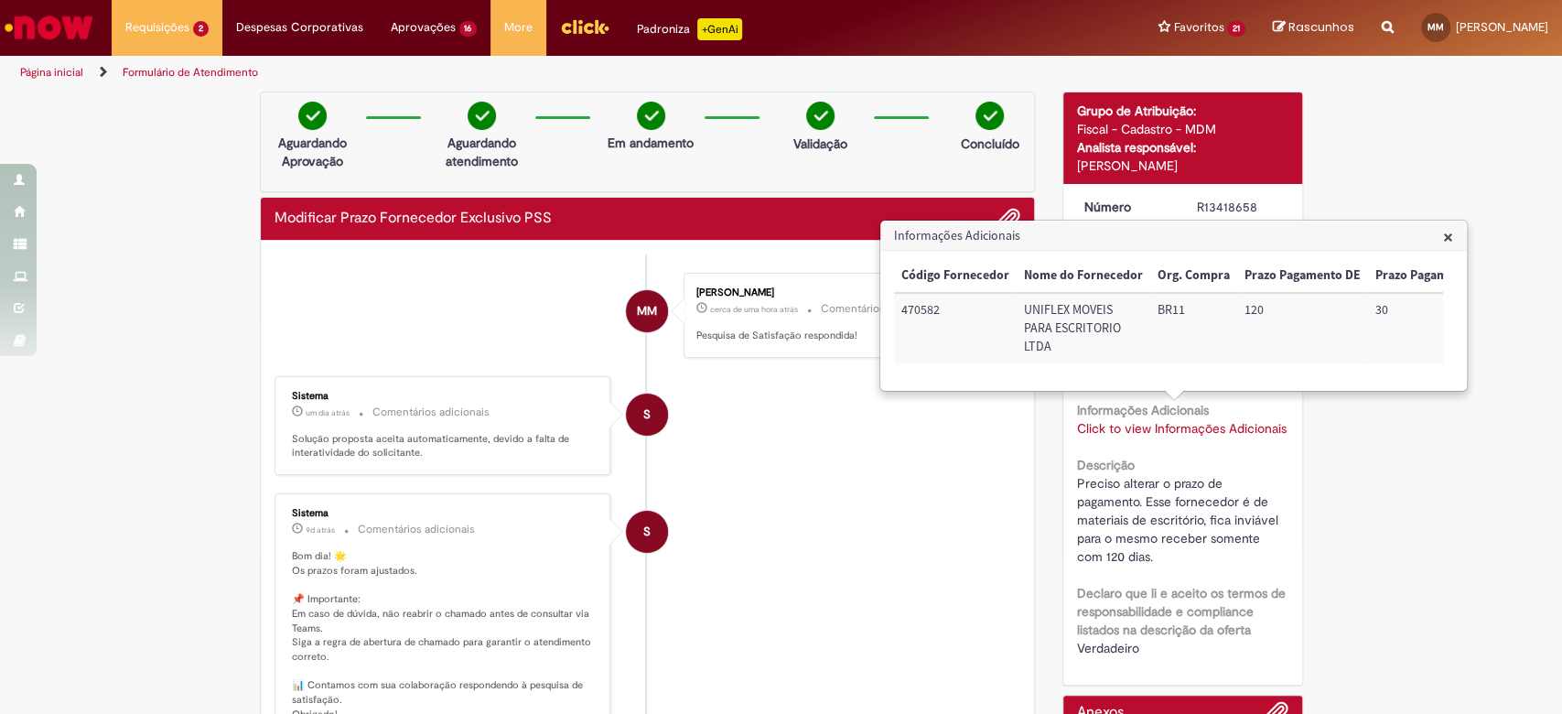
drag, startPoint x: 1016, startPoint y: 475, endPoint x: 1034, endPoint y: 466, distance: 19.6
click at [1017, 476] on div "Enviar MM Matheus Lobo Matos cerca de uma hora atrás cerca de uma hora atrás Co…" at bounding box center [648, 655] width 774 height 829
drag, startPoint x: 948, startPoint y: 311, endPoint x: 899, endPoint y: 317, distance: 48.8
click at [899, 317] on td "470582" at bounding box center [955, 328] width 123 height 70
copy td "470582"
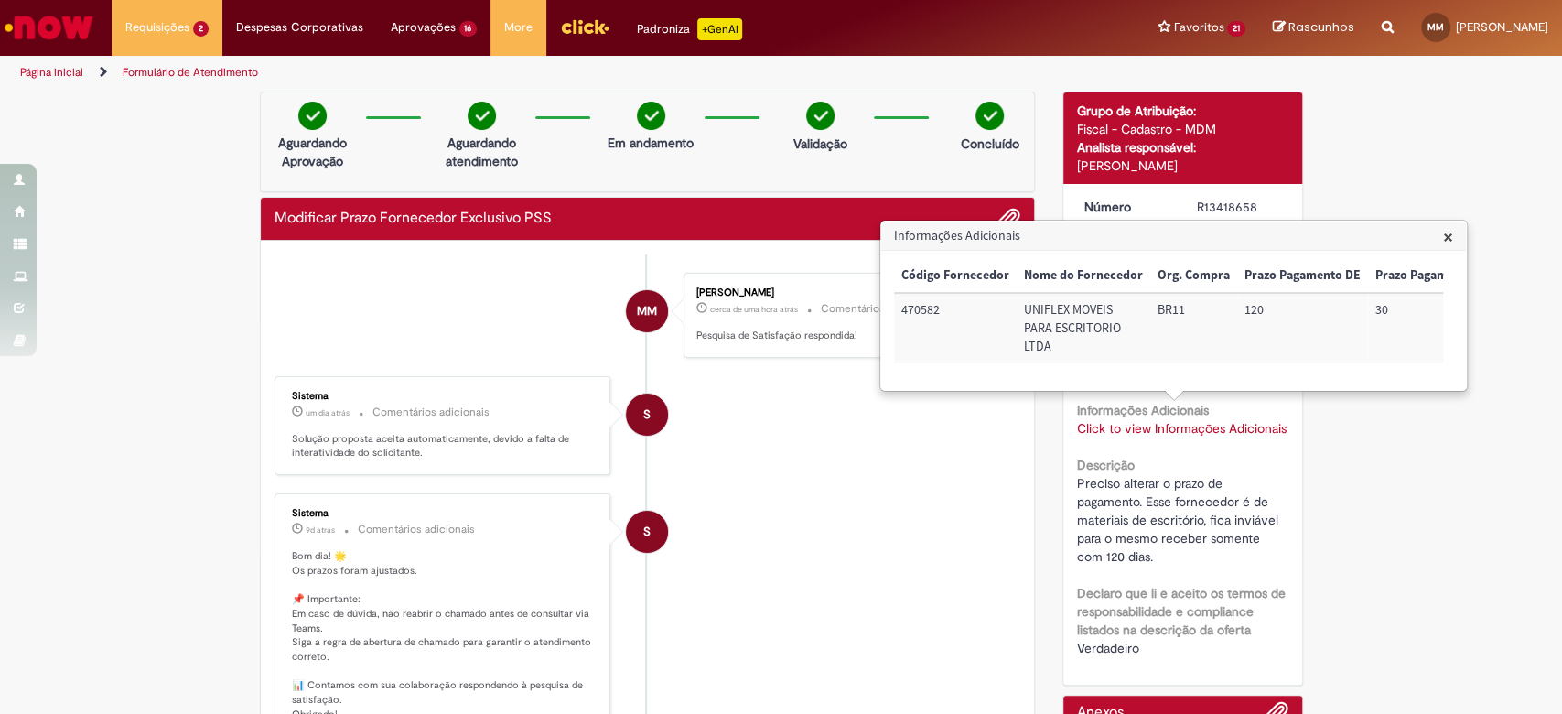
click at [1440, 237] on h3 "Informações Adicionais" at bounding box center [1173, 235] width 585 height 29
drag, startPoint x: 1444, startPoint y: 236, endPoint x: 1340, endPoint y: 216, distance: 105.3
click at [1446, 235] on span "×" at bounding box center [1448, 236] width 10 height 25
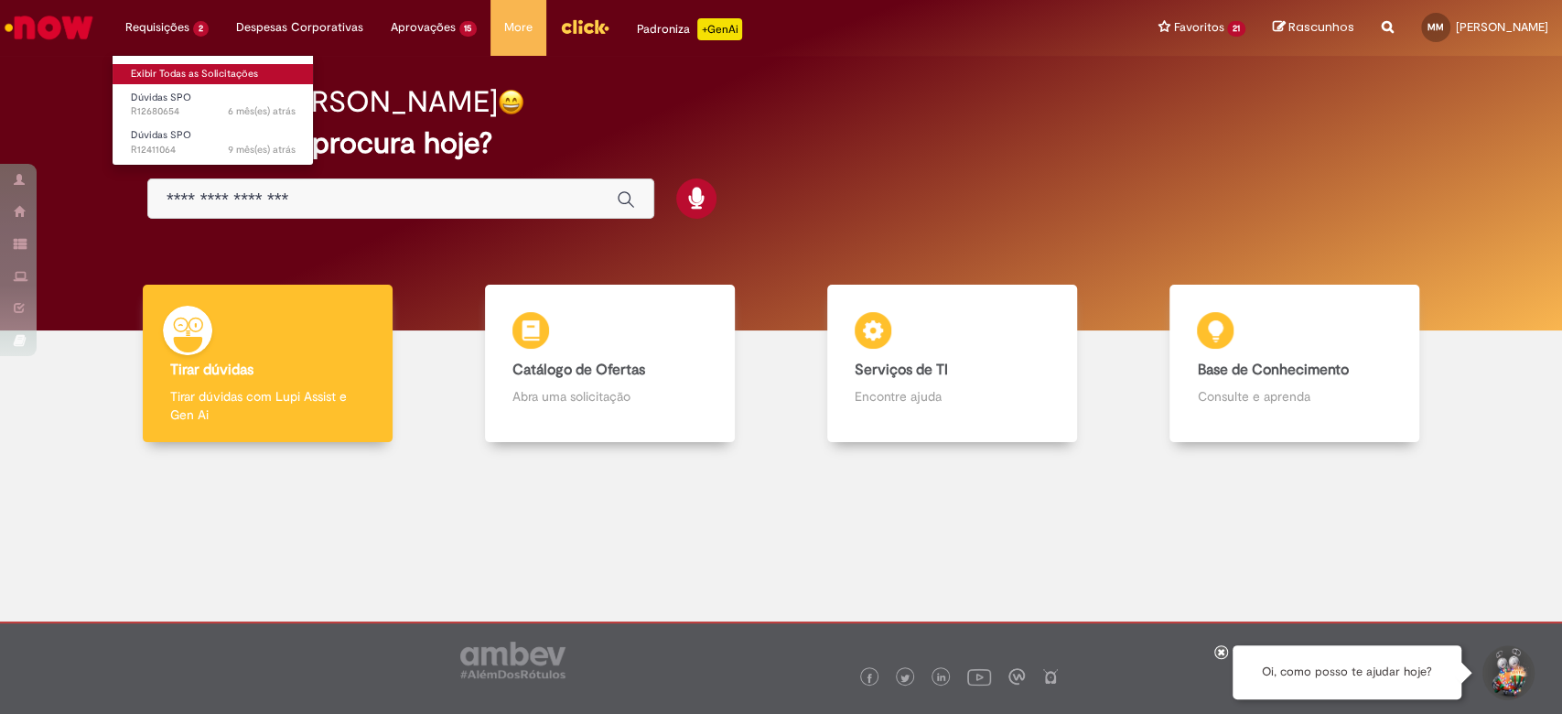
click at [194, 75] on link "Exibir Todas as Solicitações" at bounding box center [213, 74] width 201 height 20
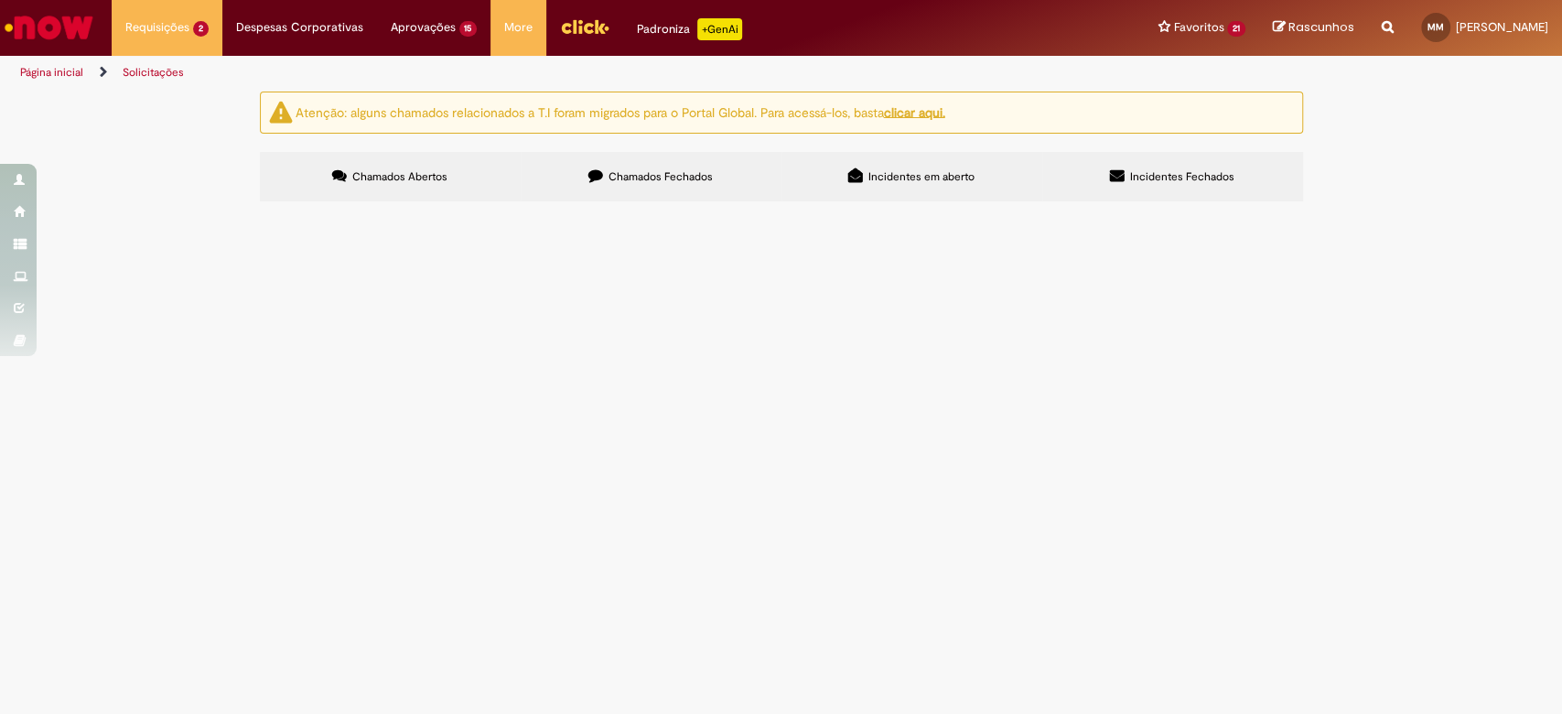
click at [625, 159] on label "Chamados Fechados" at bounding box center [651, 176] width 261 height 49
click at [0, 0] on span "Modificar Prazo Fornecedor Exclusivo PSS" at bounding box center [0, 0] width 0 height 0
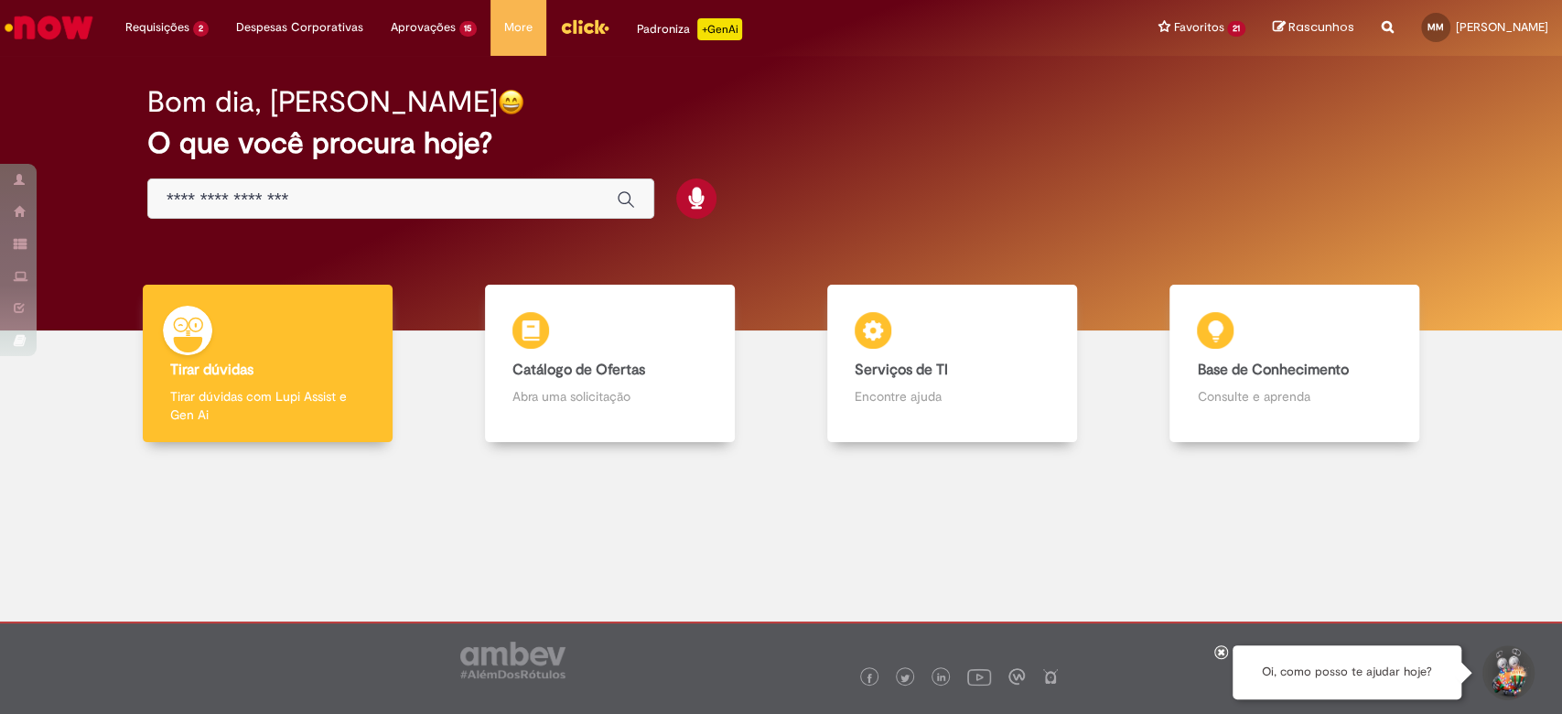
click at [215, 540] on div at bounding box center [781, 577] width 1534 height 242
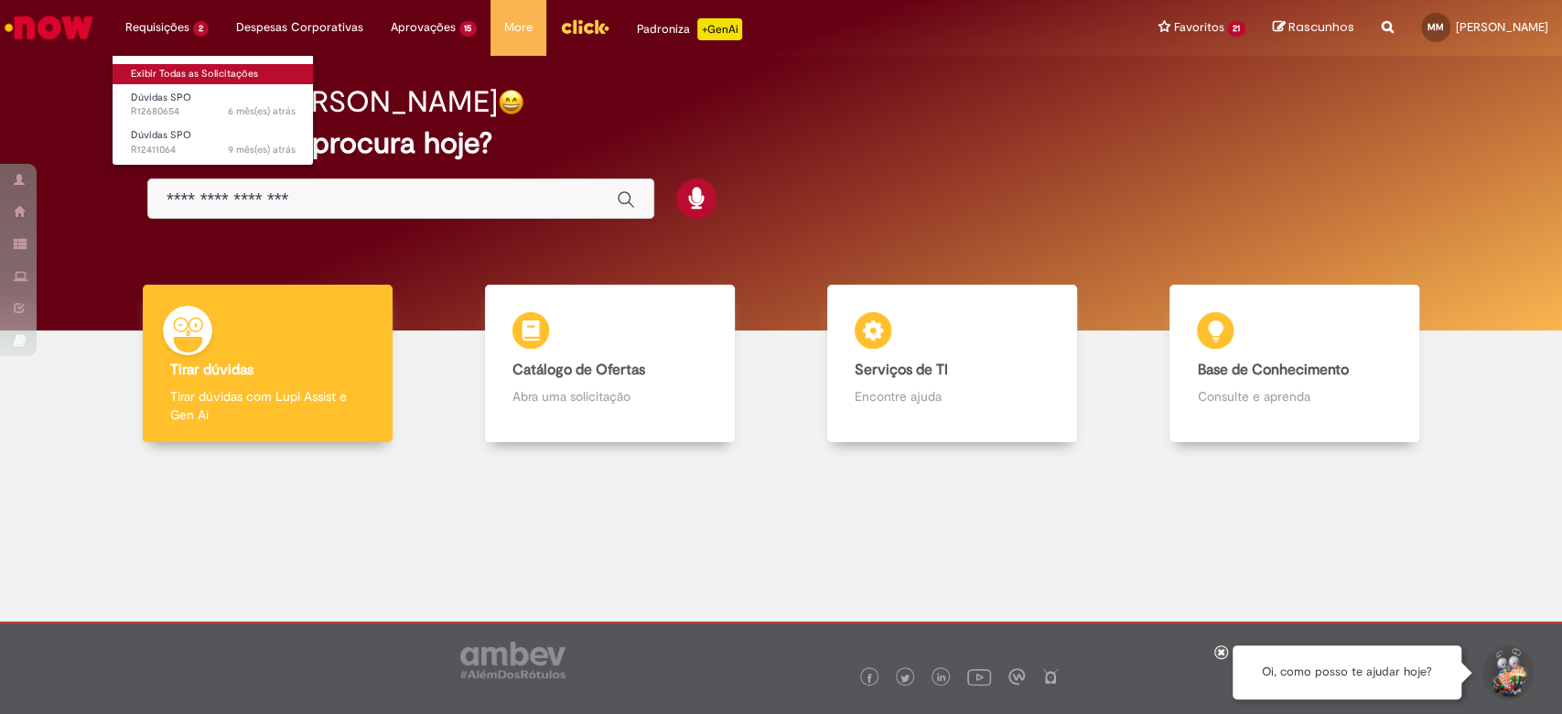
click at [177, 76] on link "Exibir Todas as Solicitações" at bounding box center [213, 74] width 201 height 20
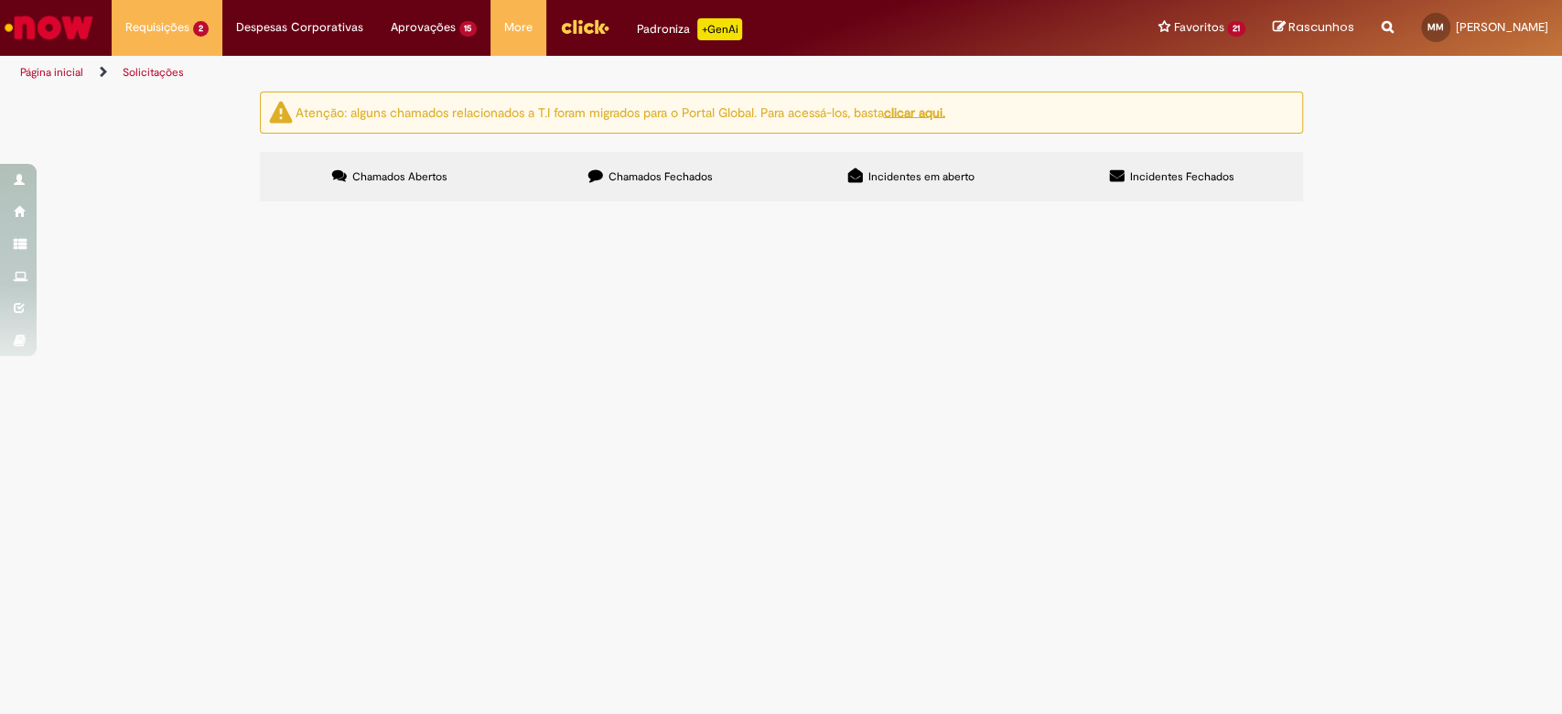
click at [649, 177] on span "Chamados Fechados" at bounding box center [660, 176] width 104 height 15
click at [0, 0] on span "Modificar Prazo Fornecedor Exclusivo PSS" at bounding box center [0, 0] width 0 height 0
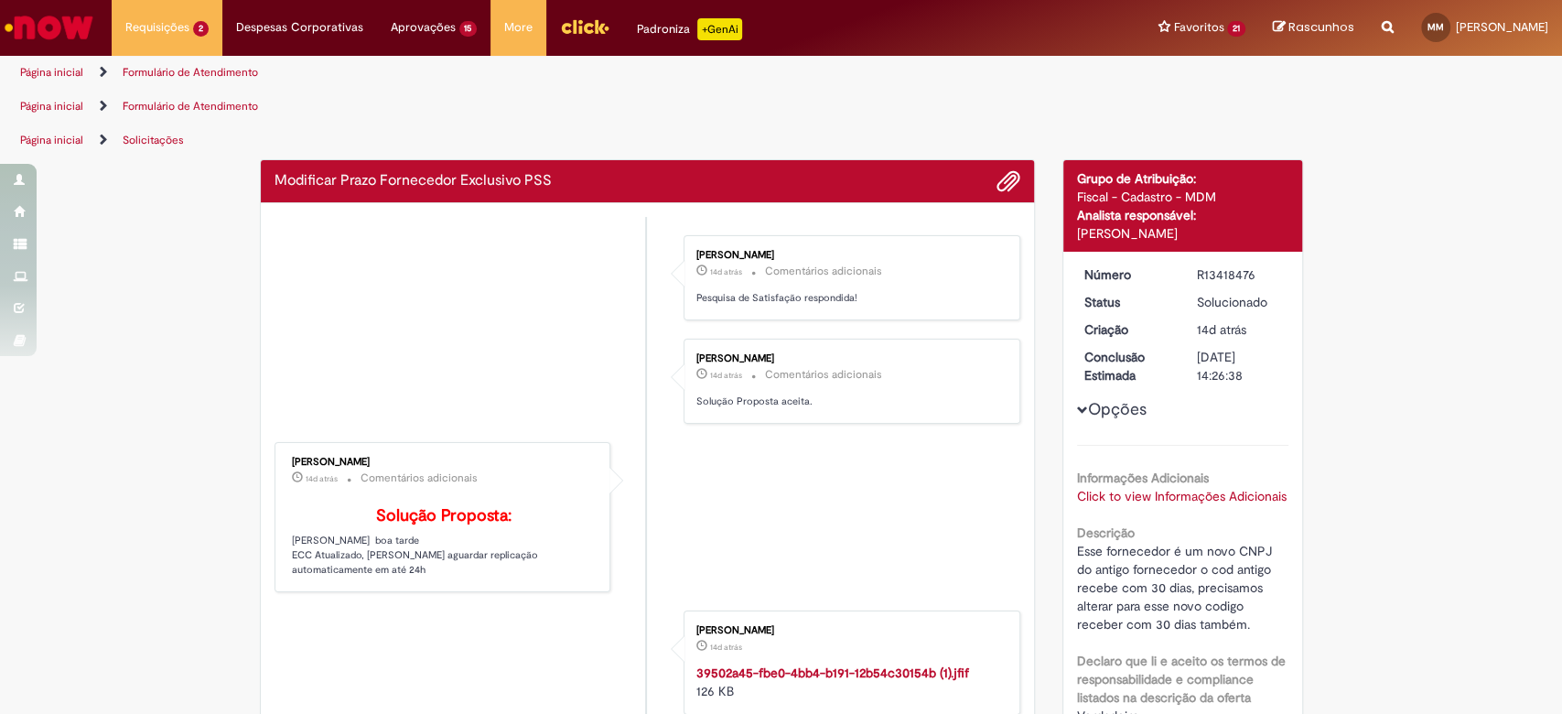
click at [348, 457] on div "Celso Dias da Rosa 14d atrás 14 dias atrás Comentários adicionais Solução Propo…" at bounding box center [443, 516] width 326 height 139
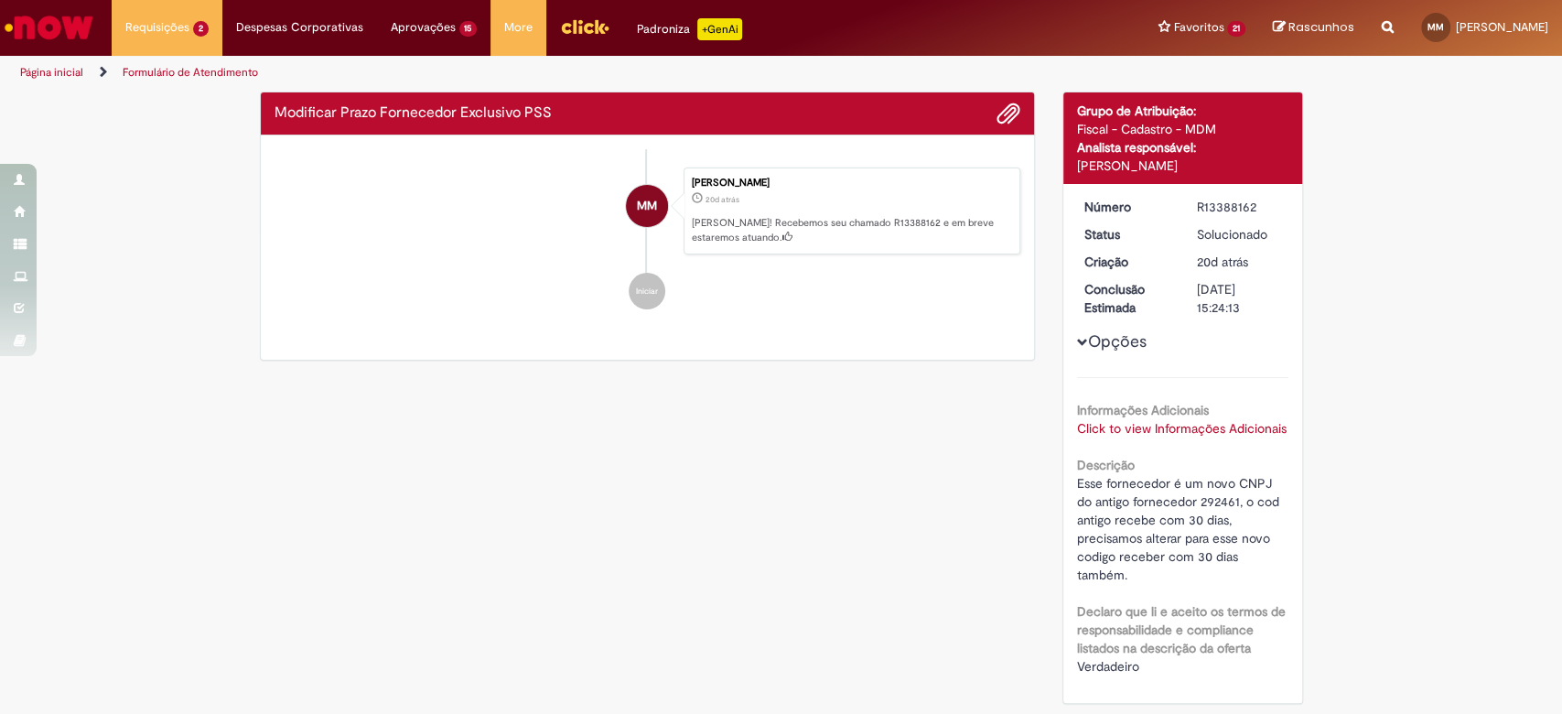
click at [348, 457] on div "Verificar Código de Barras Modificar Prazo Fornecedor Exclusivo PSS Enviar MM M…" at bounding box center [781, 401] width 1070 height 621
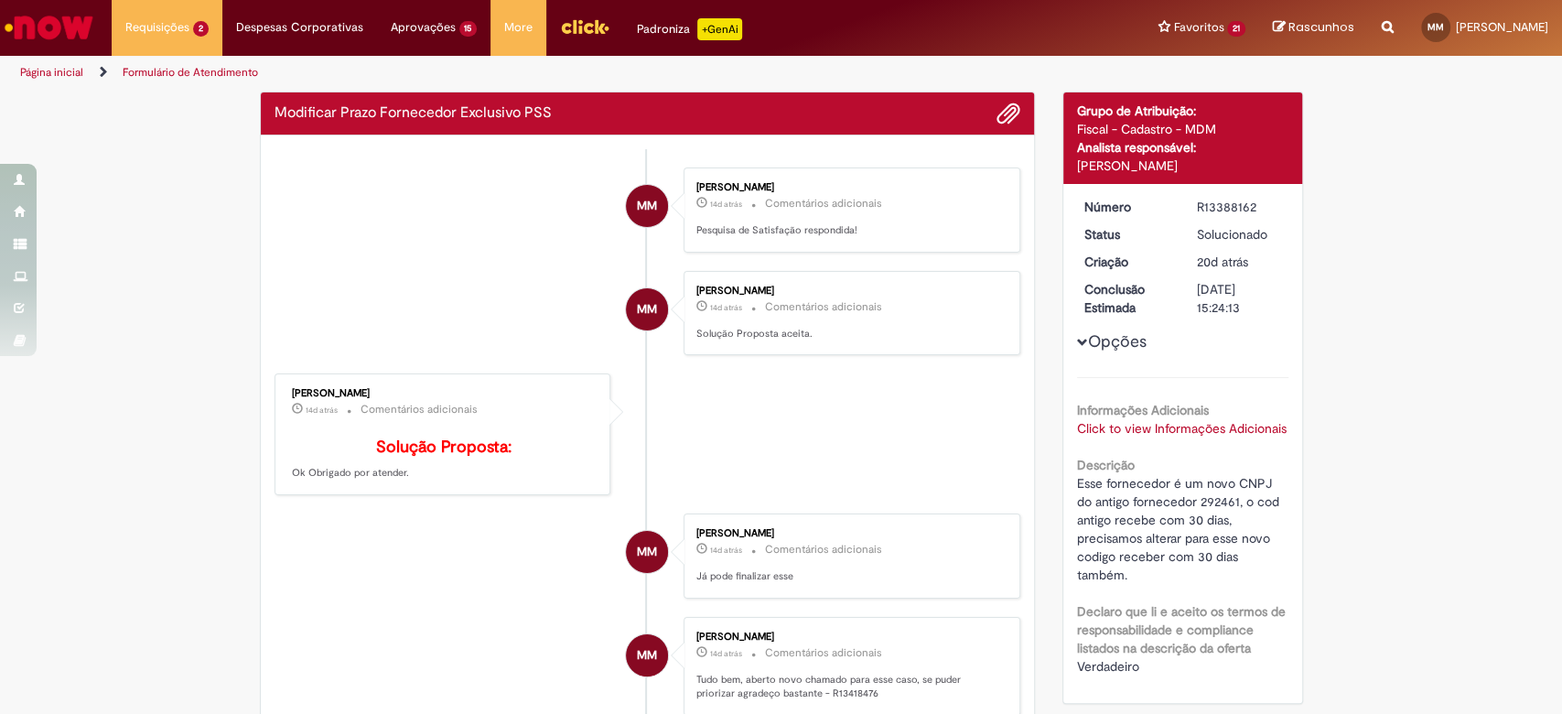
click at [338, 392] on div "Celso Dias da Rosa" at bounding box center [444, 393] width 305 height 11
click at [338, 391] on div "Celso Dias da Rosa" at bounding box center [444, 393] width 305 height 11
copy div "Celso Dias da Rosa"
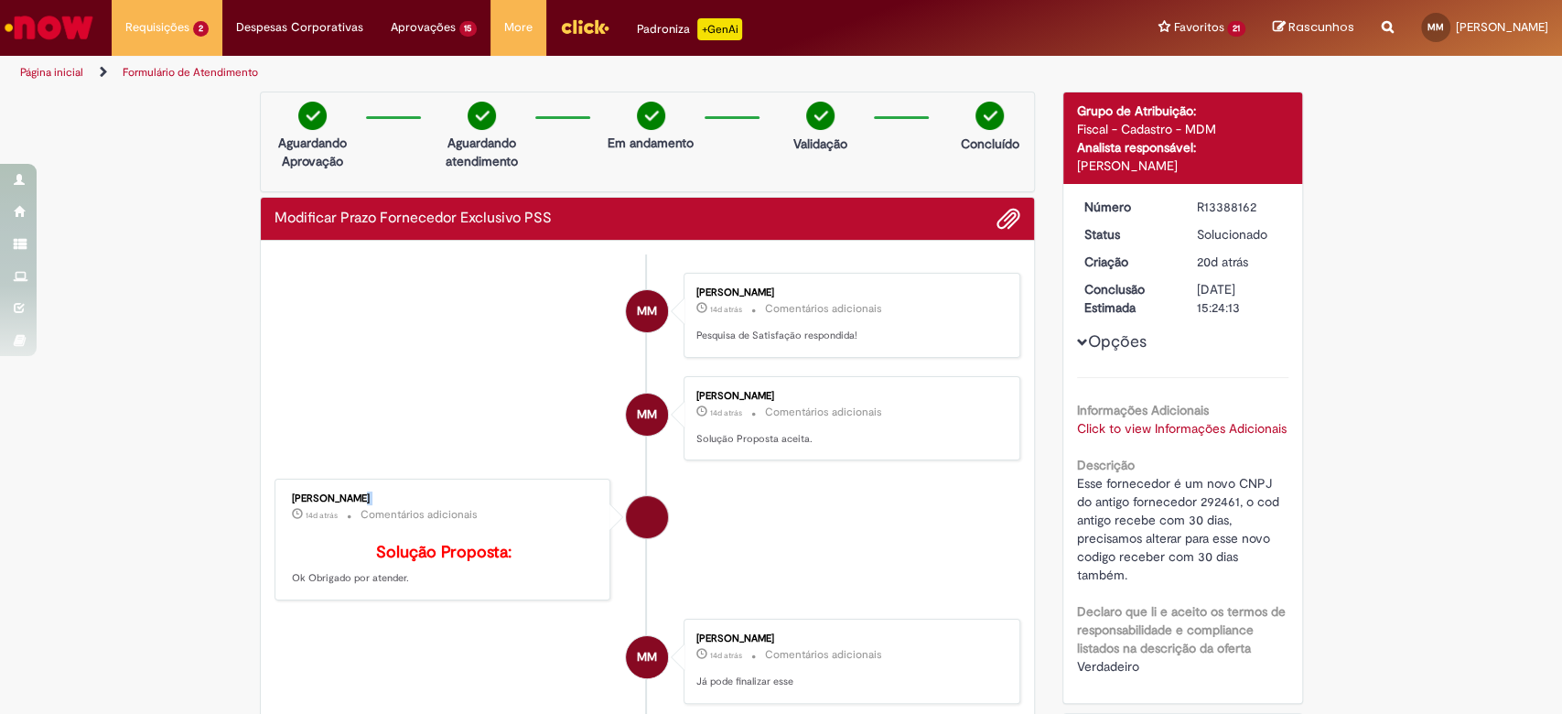
click at [294, 405] on li "MM Matheus Lobo Matos 14d atrás 14 dias atrás Comentários adicionais Solução Pr…" at bounding box center [647, 418] width 747 height 85
click at [1189, 425] on link "Click to view Informações Adicionais" at bounding box center [1182, 428] width 210 height 16
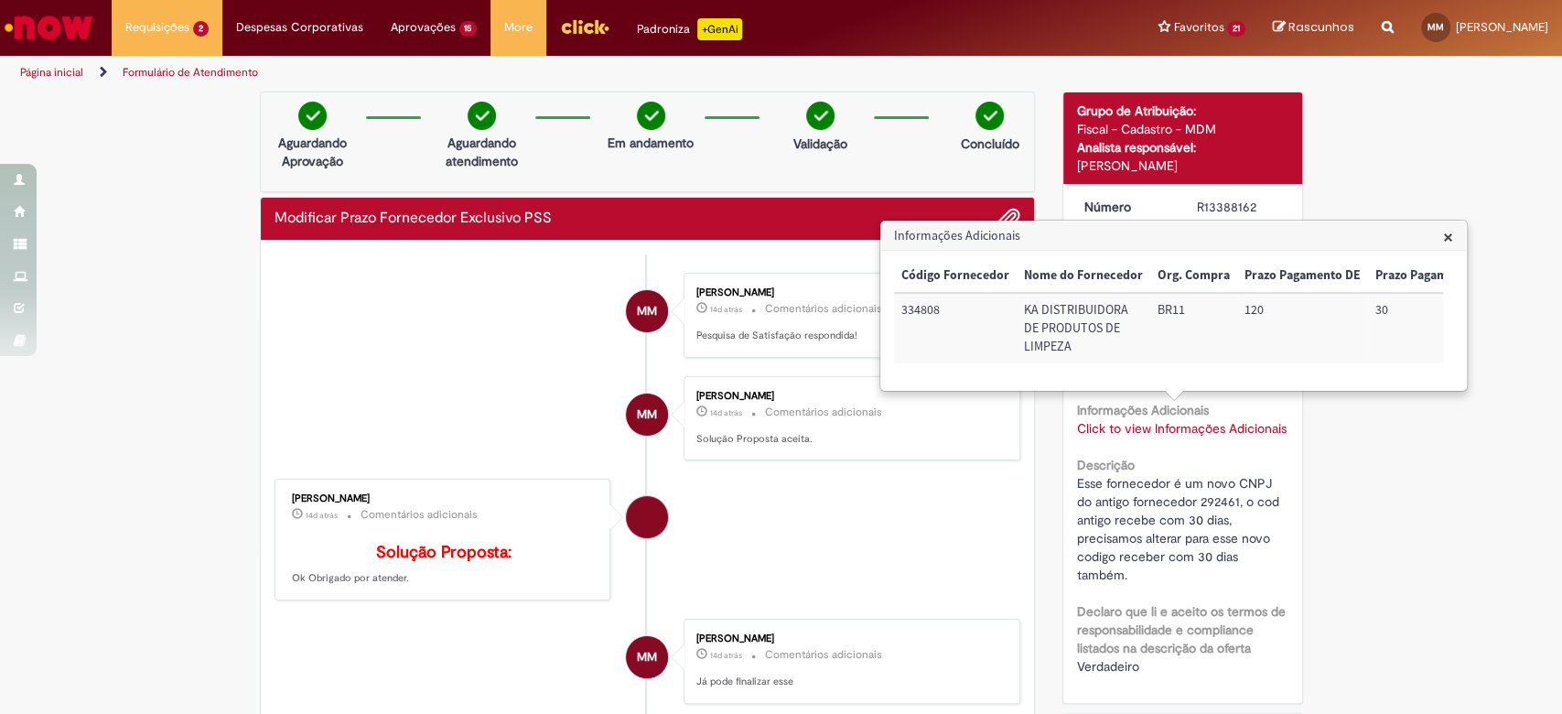
click at [890, 496] on li "Celso Dias da Rosa 14d atrás 14 dias atrás Comentários adicionais Solução Propo…" at bounding box center [647, 539] width 747 height 122
click at [1446, 233] on span "×" at bounding box center [1448, 236] width 10 height 25
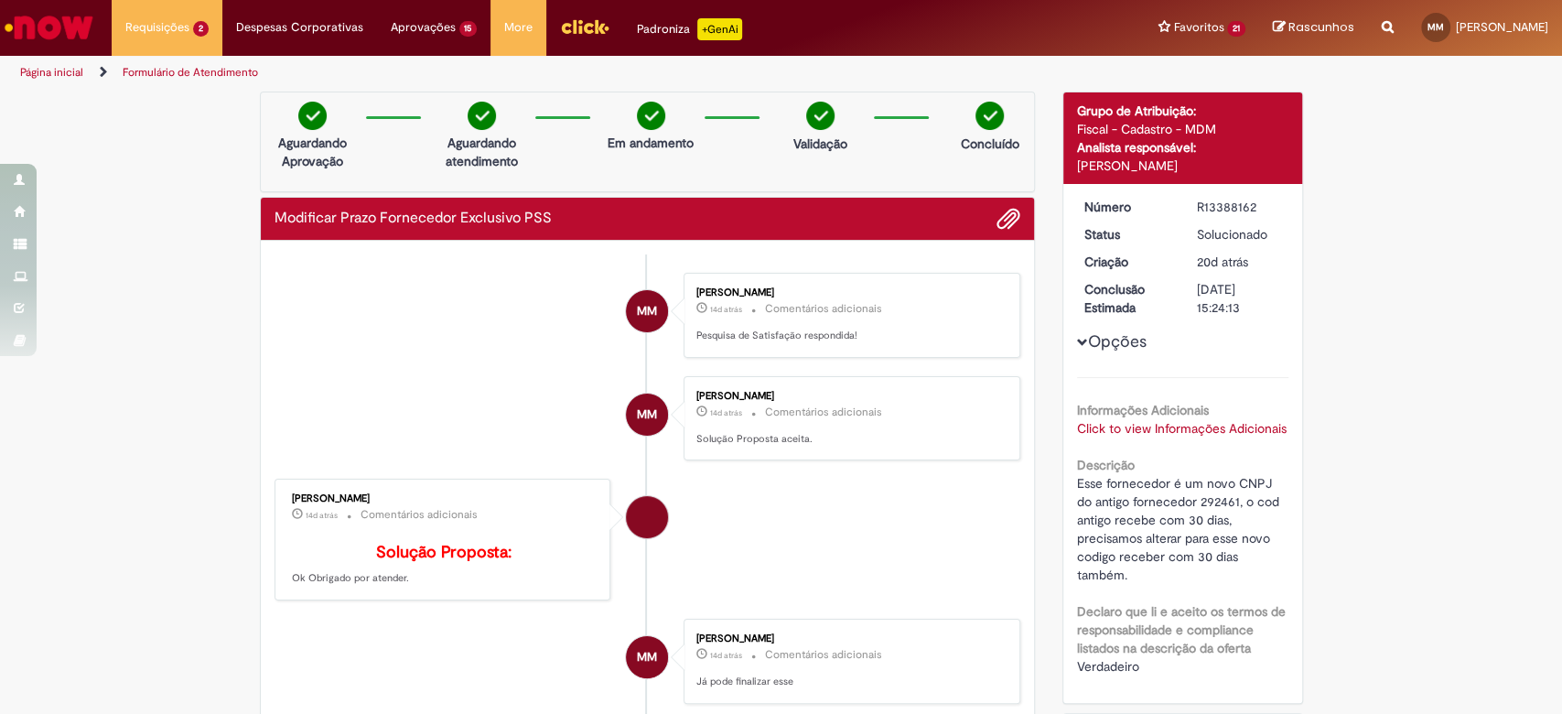
click at [1138, 420] on link "Click to view Informações Adicionais" at bounding box center [1182, 428] width 210 height 16
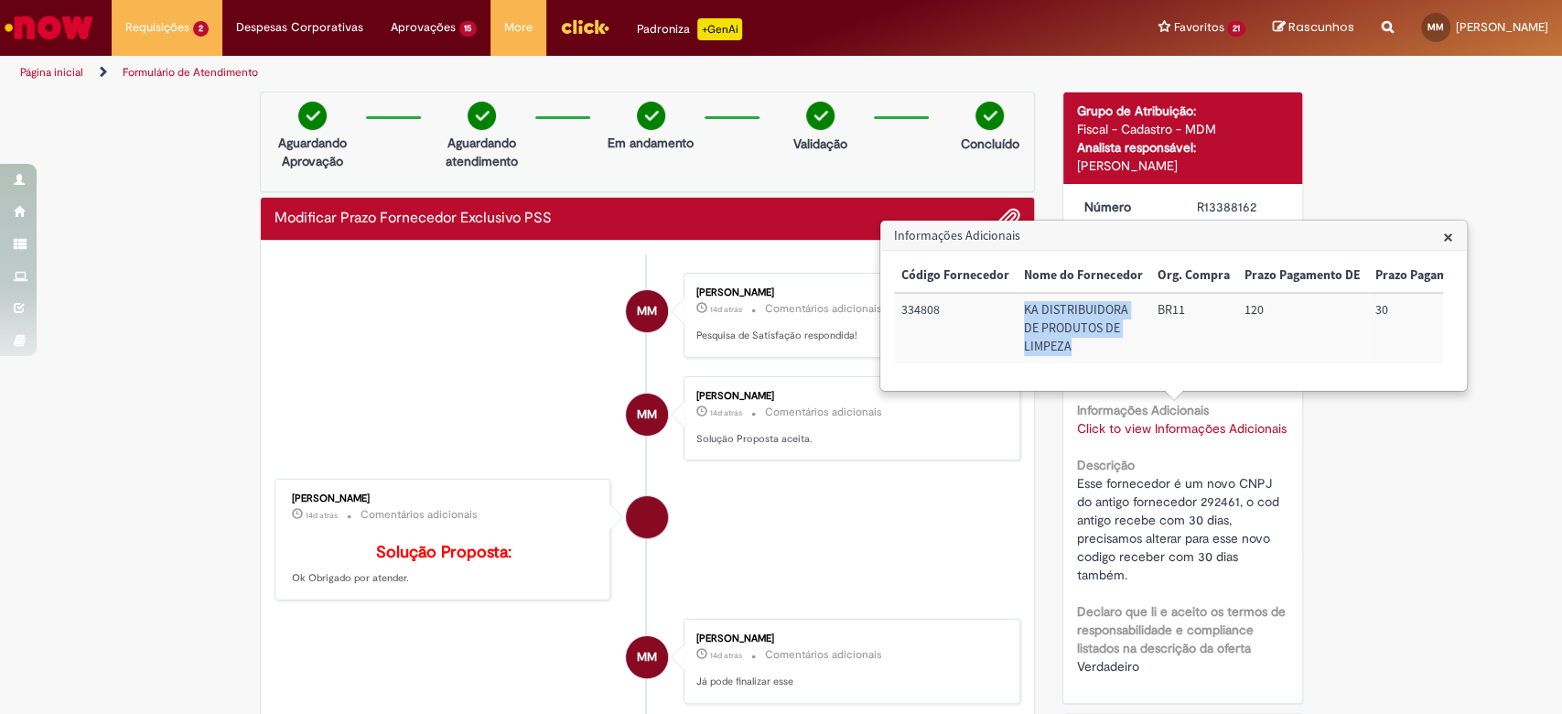
drag, startPoint x: 1113, startPoint y: 357, endPoint x: 1021, endPoint y: 304, distance: 105.8
click at [1021, 304] on td "KA DISTRIBUIDORA DE PRODUTOS DE LIMPEZA" at bounding box center [1083, 328] width 134 height 70
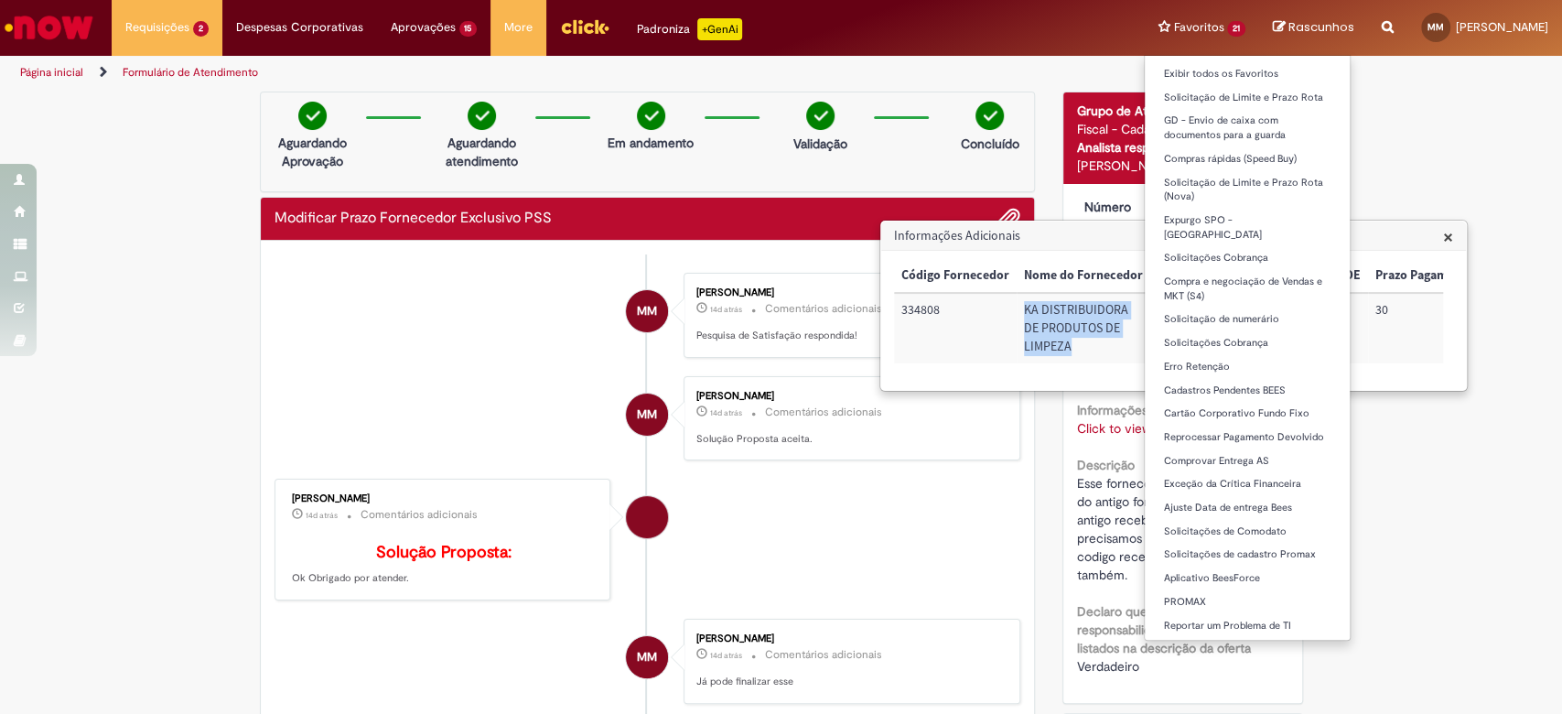
copy td "KA DISTRIBUIDORA DE PRODUTOS DE LIMPEZA"
